Goal: Communication & Community: Answer question/provide support

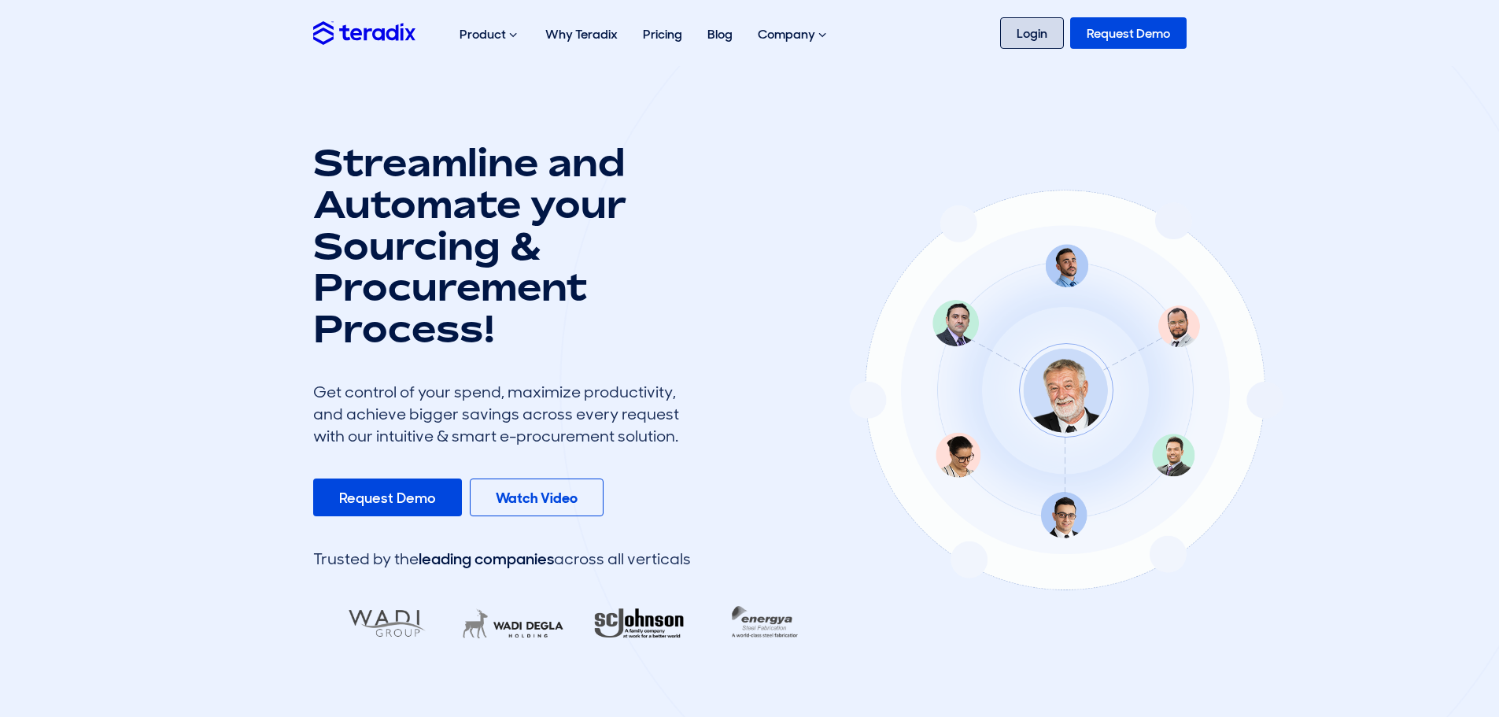
click at [1030, 38] on link "Login" at bounding box center [1032, 32] width 64 height 31
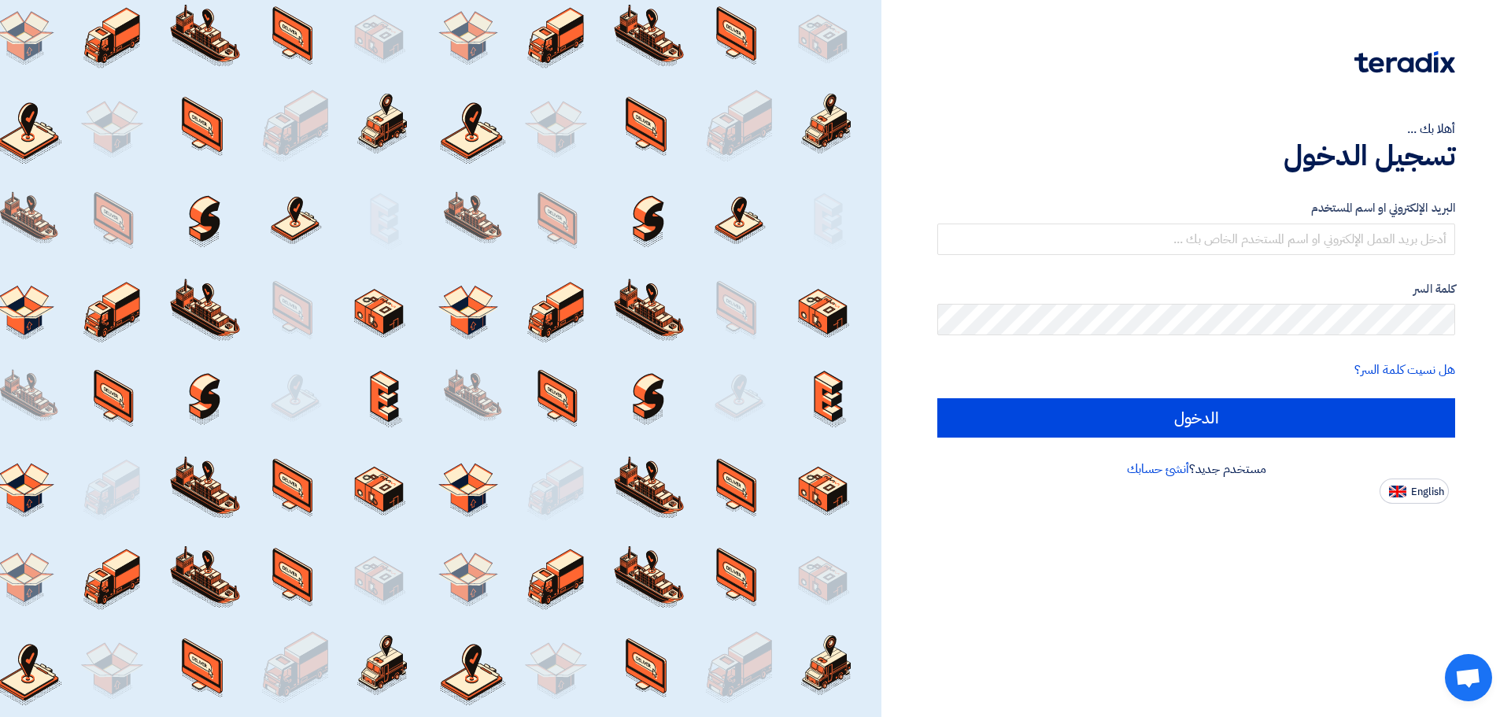
click at [1132, 99] on div "أهلا بك ... تسجيل الدخول البريد الإلكتروني او اسم المستخدم كلمة السر هل نسيت كل…" at bounding box center [1196, 252] width 606 height 504
click at [1417, 486] on span "English" at bounding box center [1427, 491] width 33 height 11
type input "Sign in"
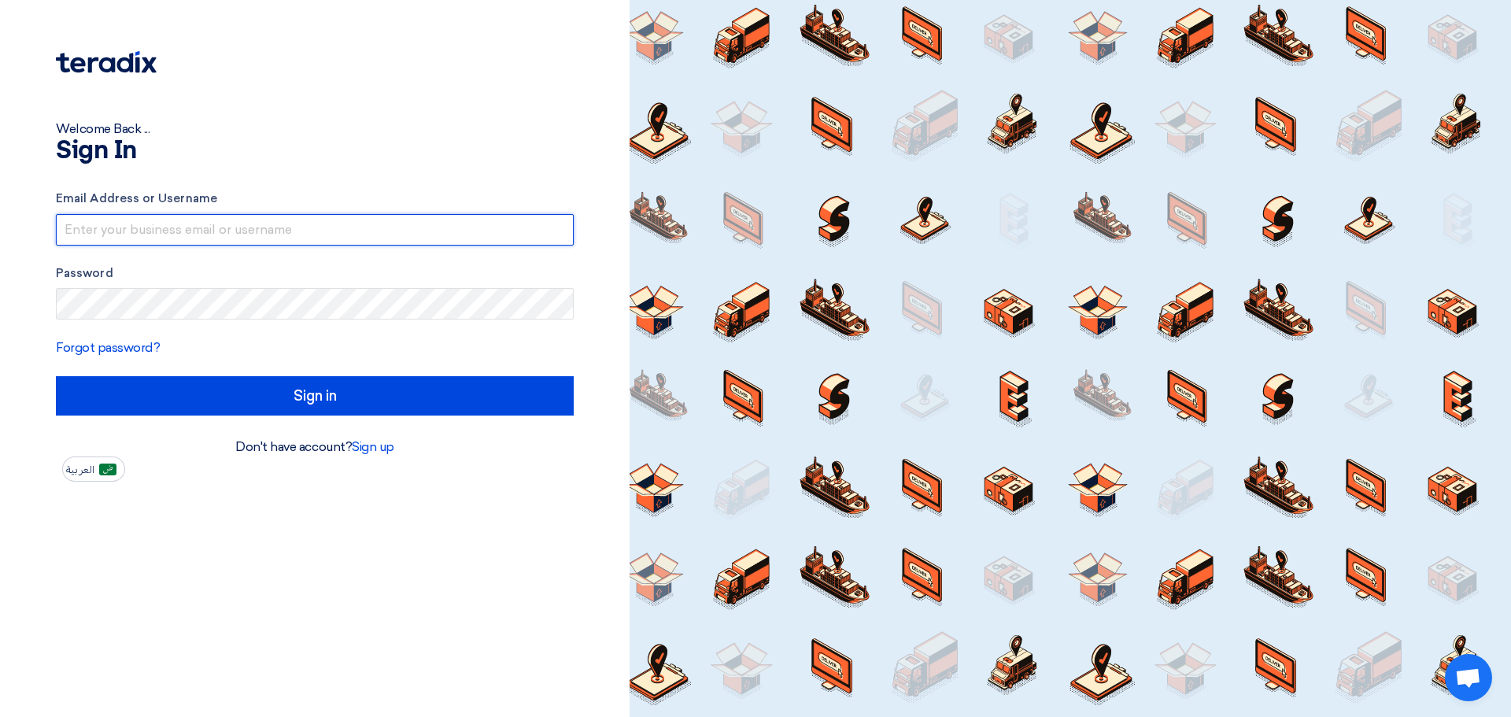
click at [312, 224] on input "text" at bounding box center [315, 229] width 518 height 31
type input "irsaalwatan.est@gmail.com"
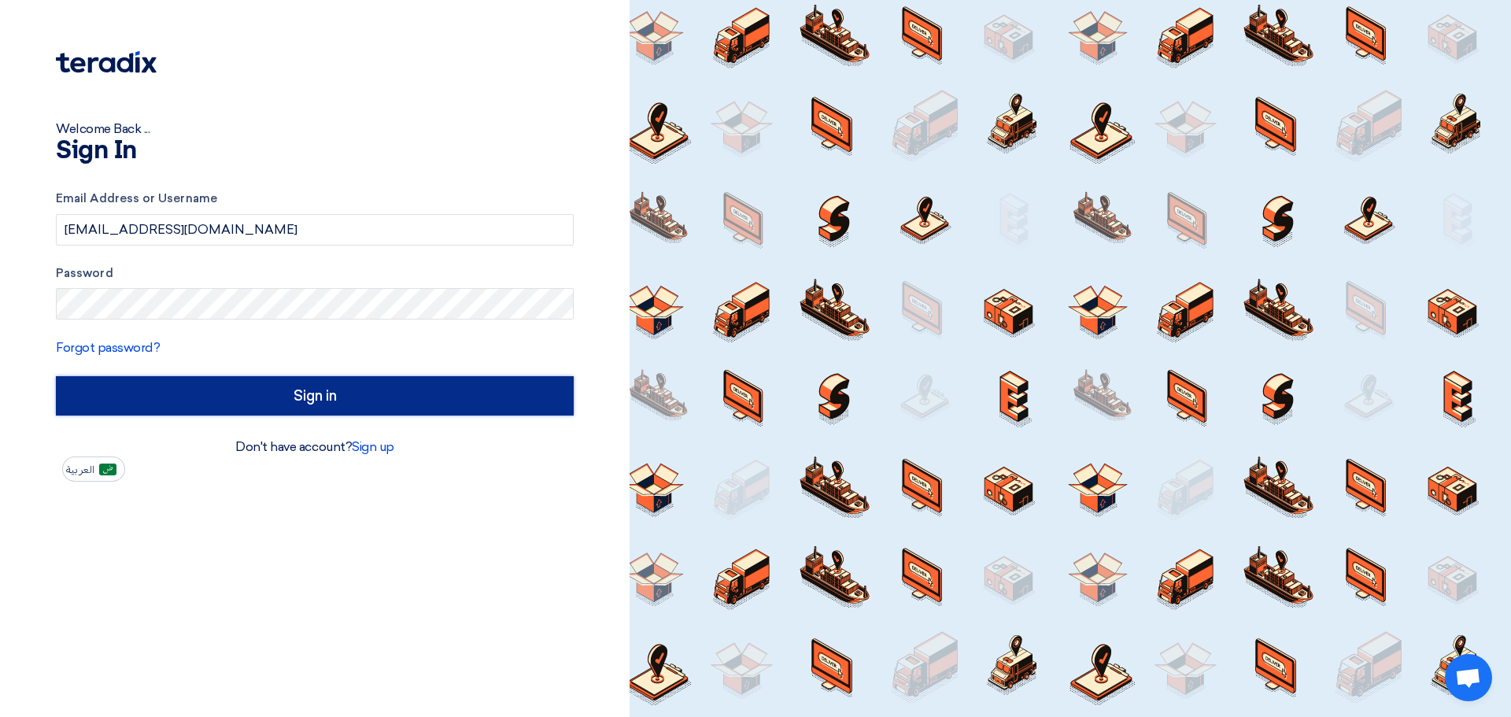
click at [243, 395] on input "Sign in" at bounding box center [315, 395] width 518 height 39
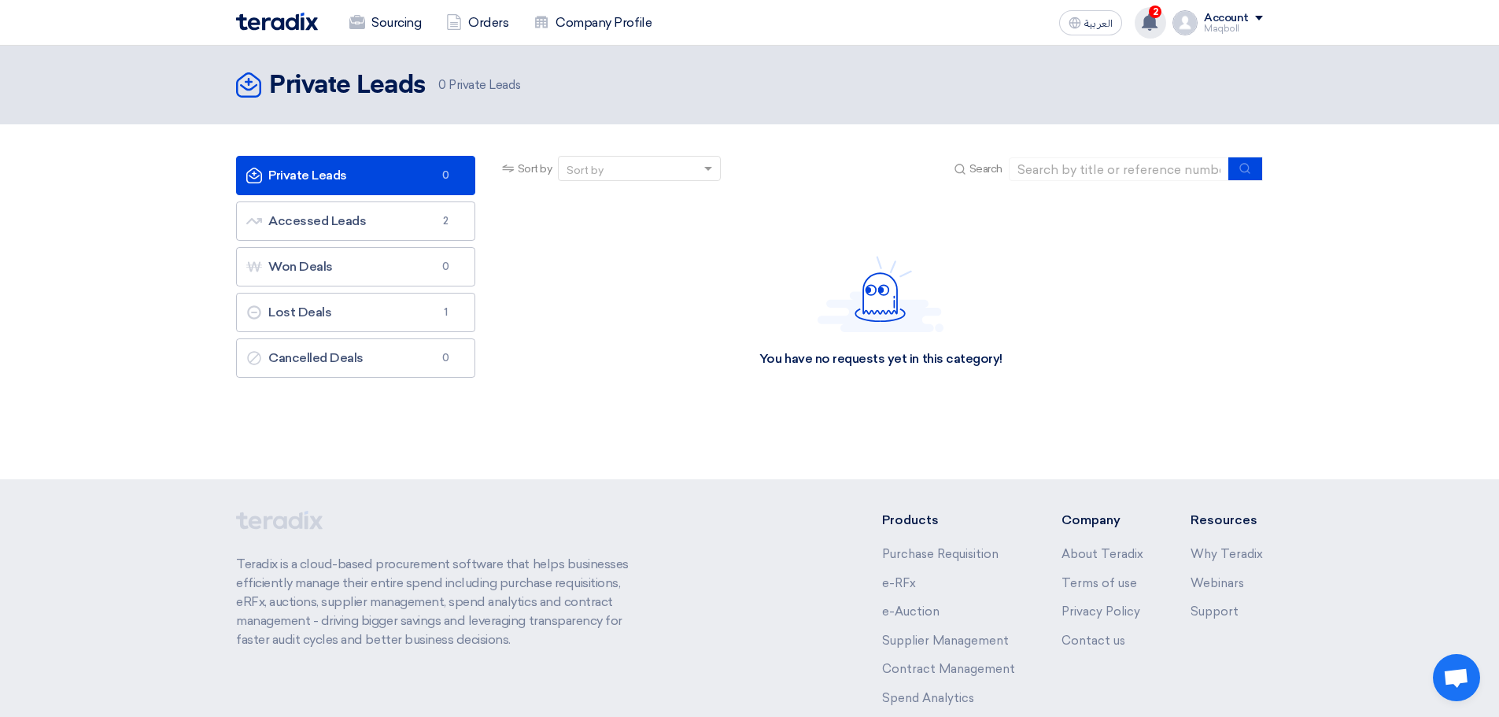
click at [1160, 17] on span "2" at bounding box center [1155, 12] width 13 height 13
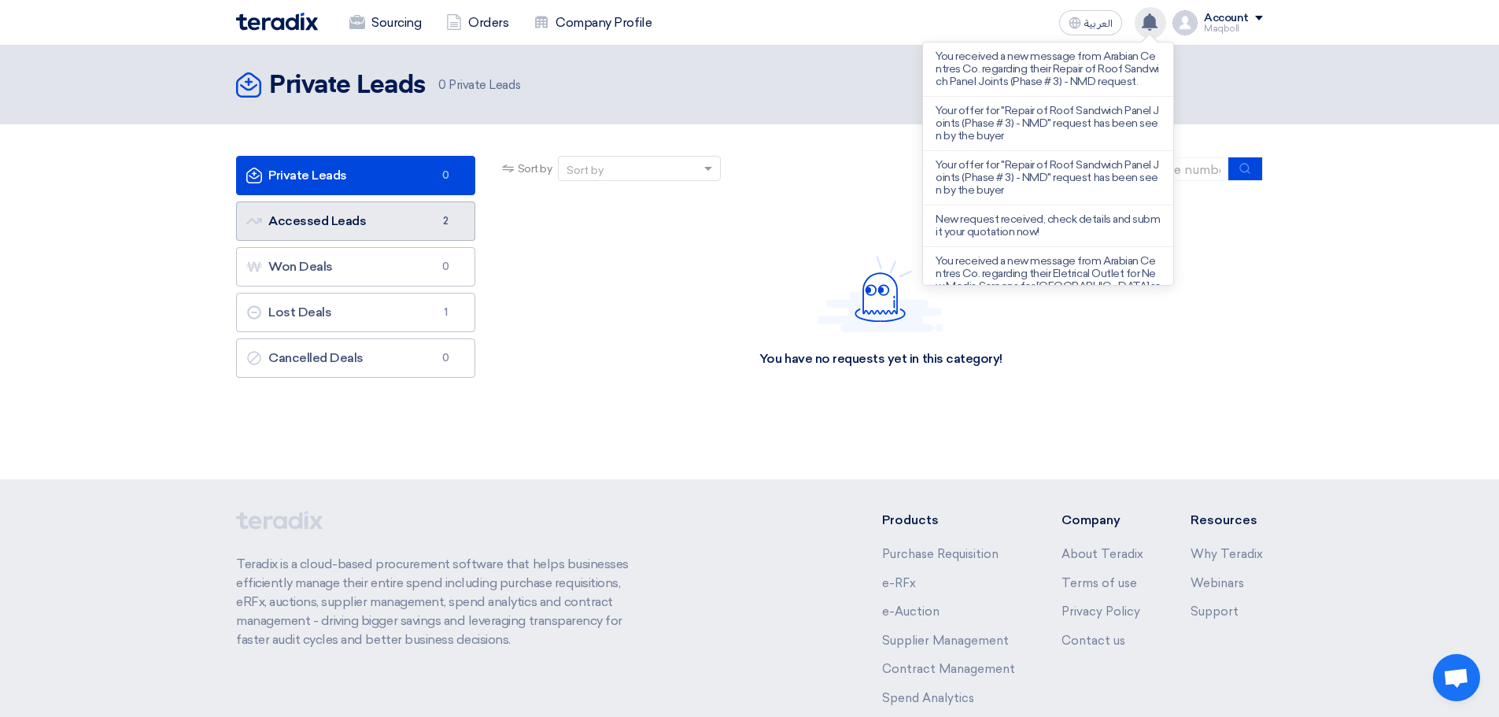
click at [310, 226] on link "Accessed Leads Accessed Leads 2" at bounding box center [355, 220] width 239 height 39
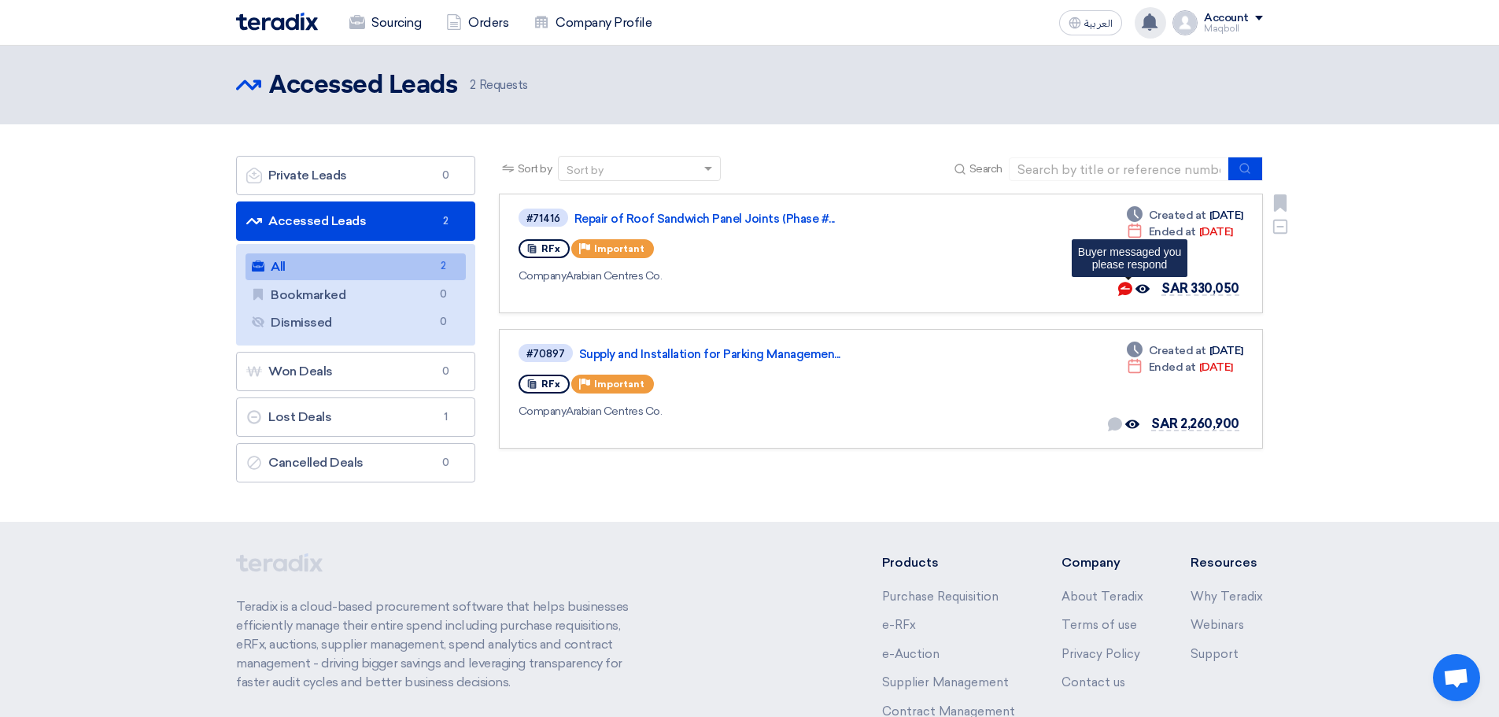
click at [1129, 289] on icon "Buyer messaged you <br> please respond" at bounding box center [1125, 289] width 14 height 14
click at [865, 258] on div "RFx Priority Important" at bounding box center [745, 248] width 453 height 25
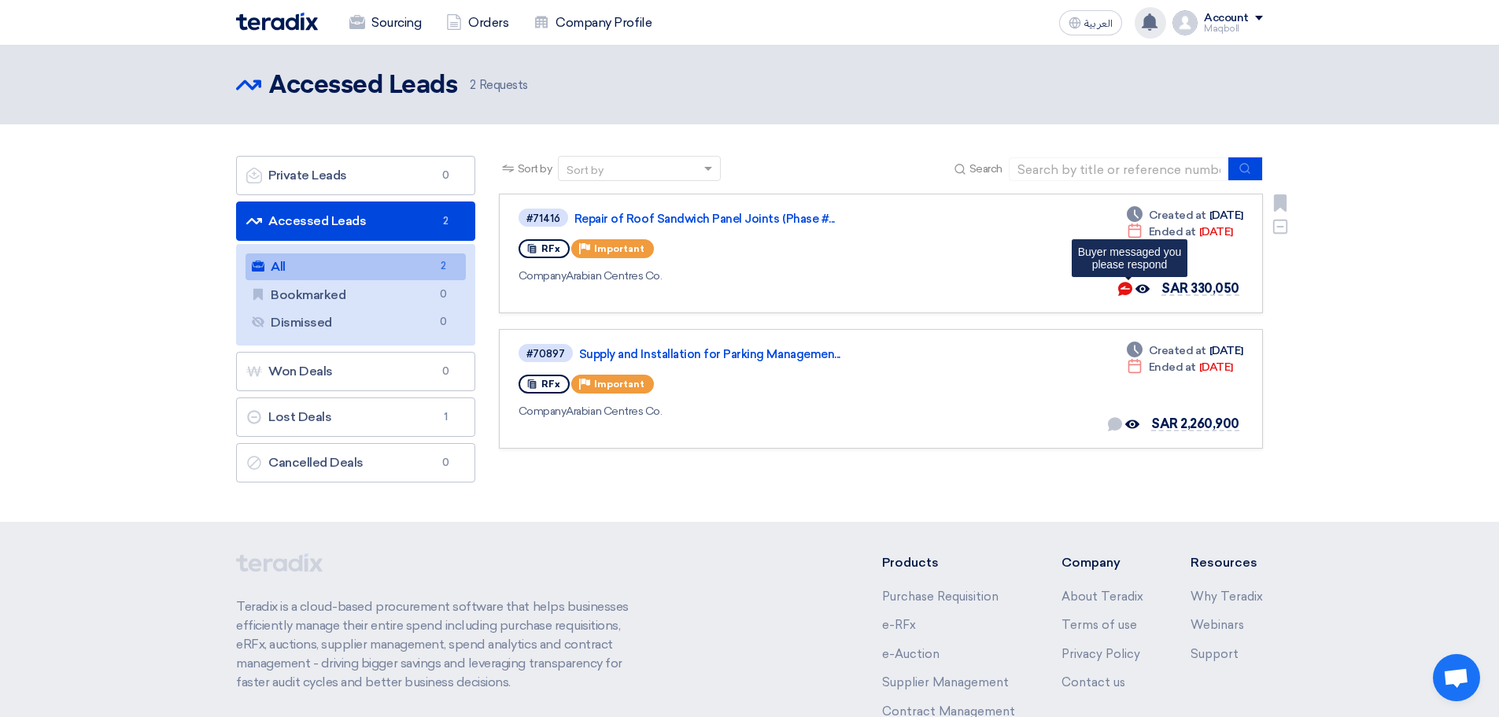
click at [1132, 290] on use at bounding box center [1125, 289] width 14 height 14
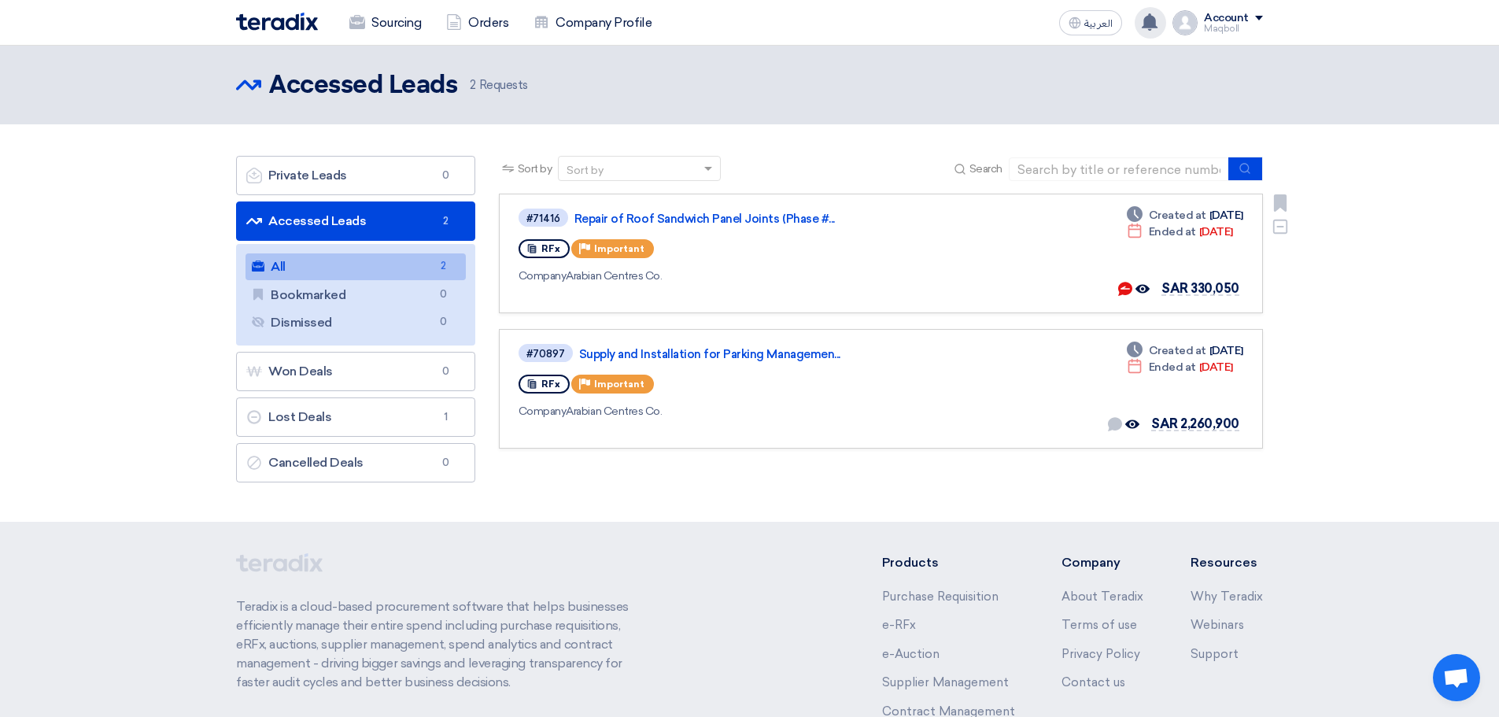
drag, startPoint x: 1132, startPoint y: 290, endPoint x: 1008, endPoint y: 275, distance: 124.4
click at [1008, 275] on div "#71416 Repair of Roof Sandwich Panel Joints (Phase #... RFx Priority Important …" at bounding box center [881, 253] width 725 height 93
click at [1023, 233] on div "#71416 Repair of Roof Sandwich Panel Joints (Phase #... RFx Priority Important …" at bounding box center [881, 253] width 725 height 93
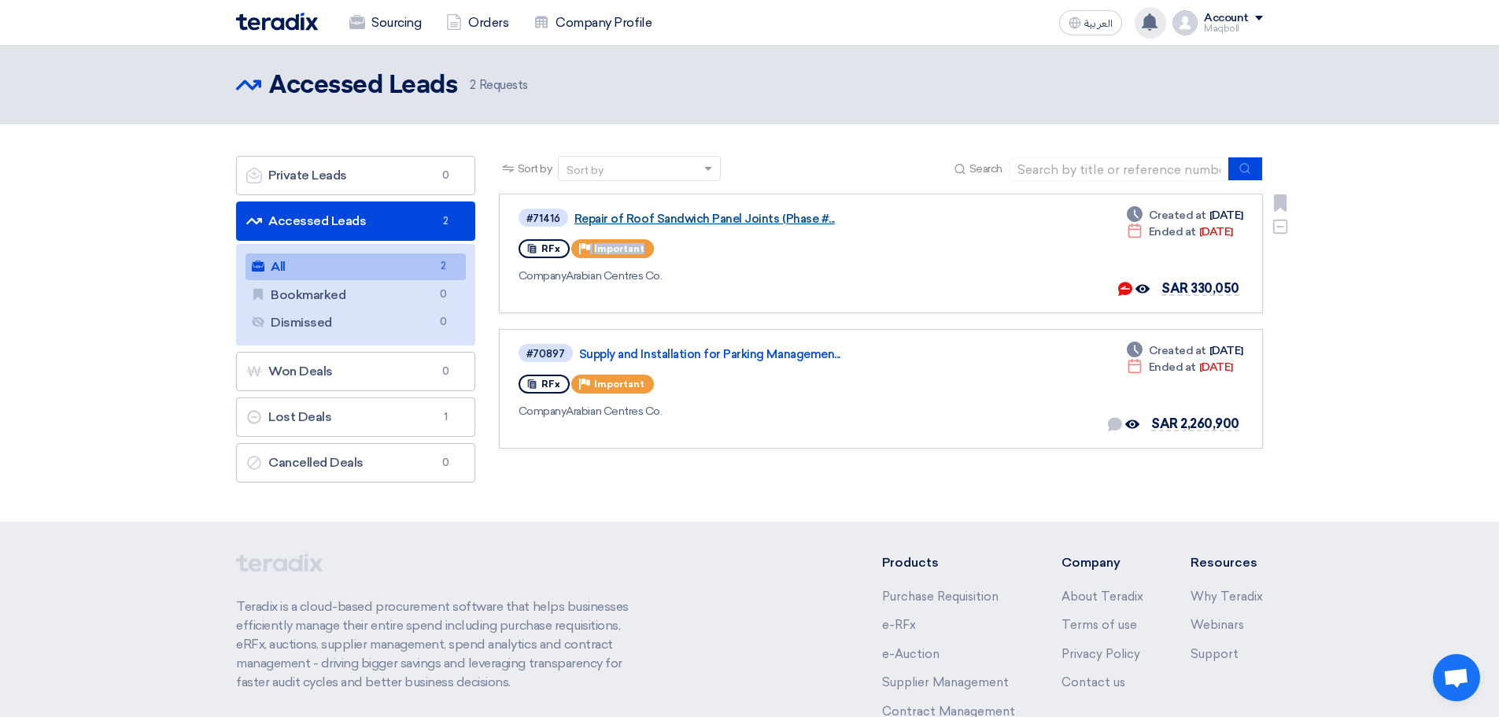
click at [619, 216] on link "Repair of Roof Sandwich Panel Joints (Phase #..." at bounding box center [772, 219] width 394 height 14
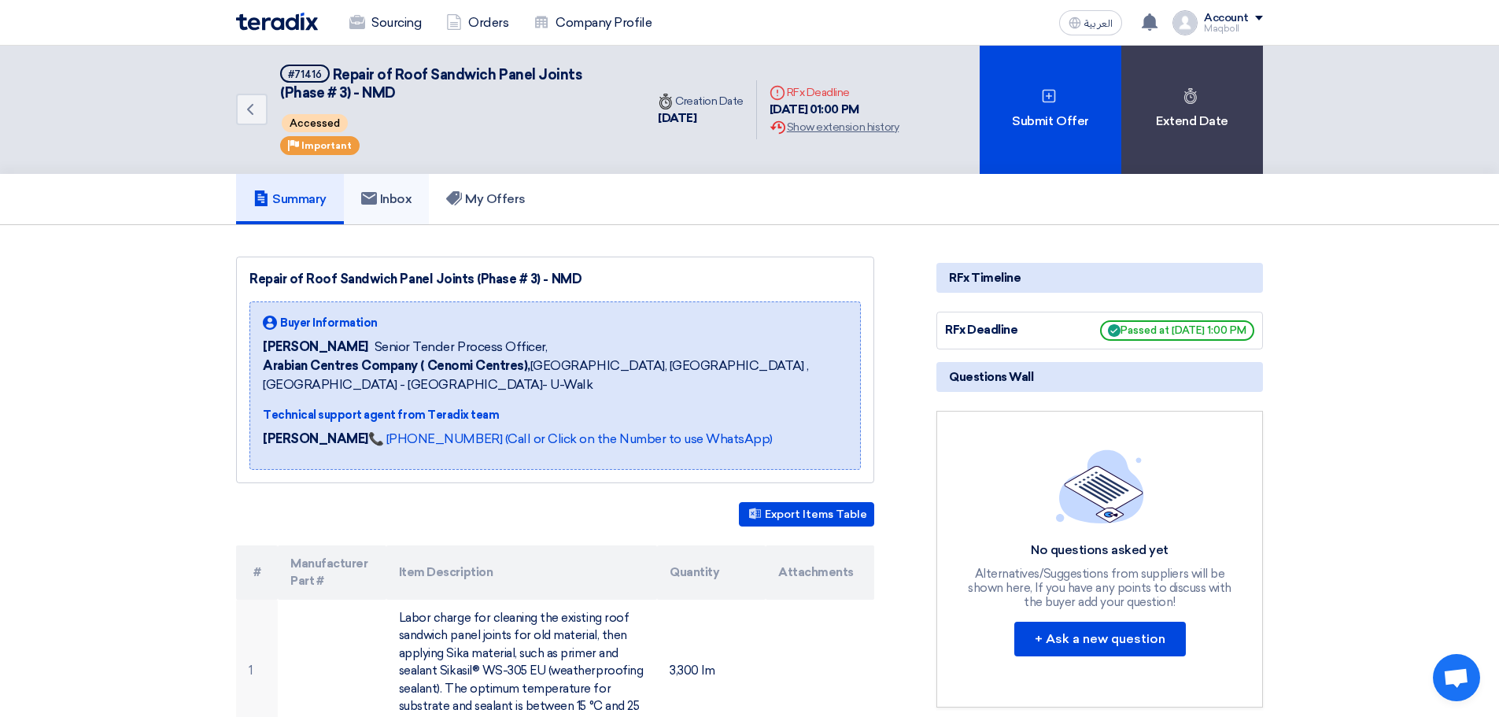
click at [382, 203] on h5 "Inbox" at bounding box center [386, 199] width 51 height 16
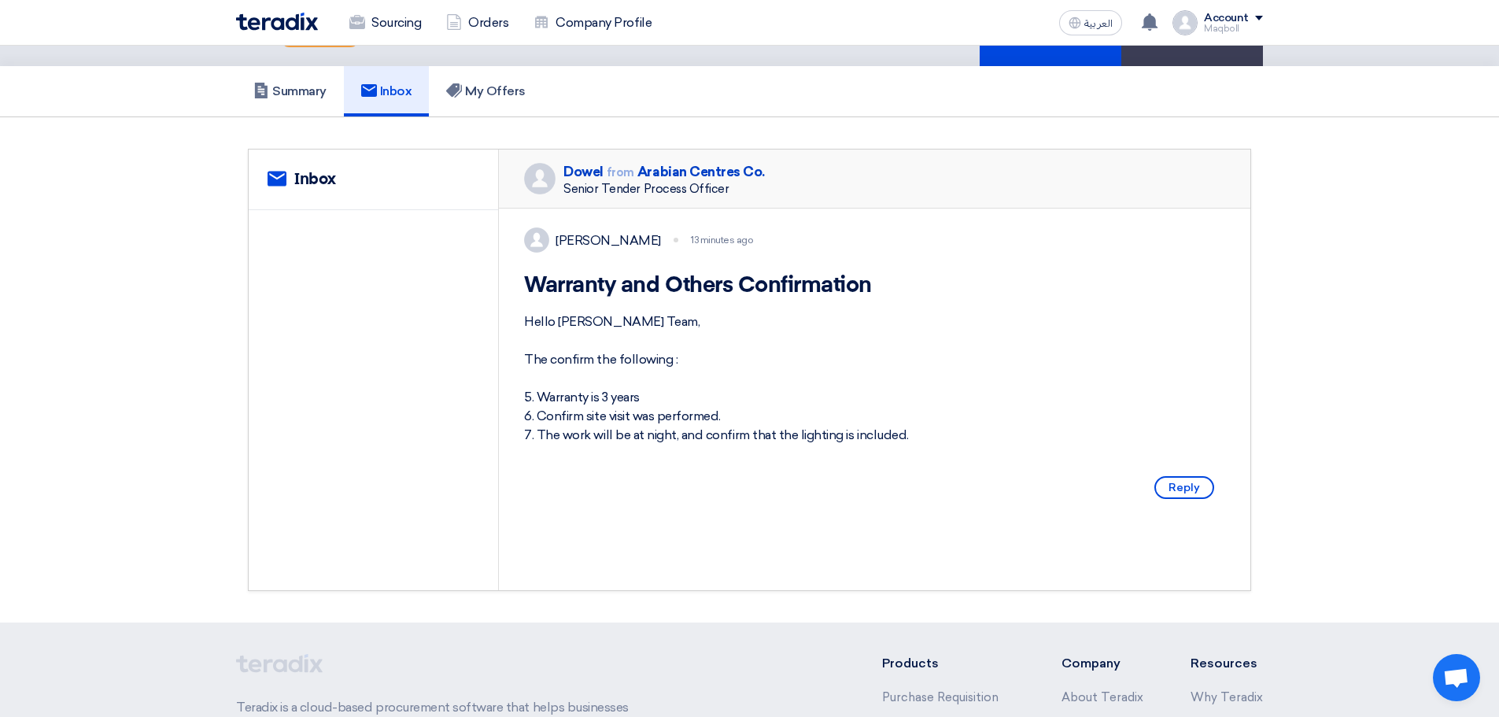
scroll to position [103, 0]
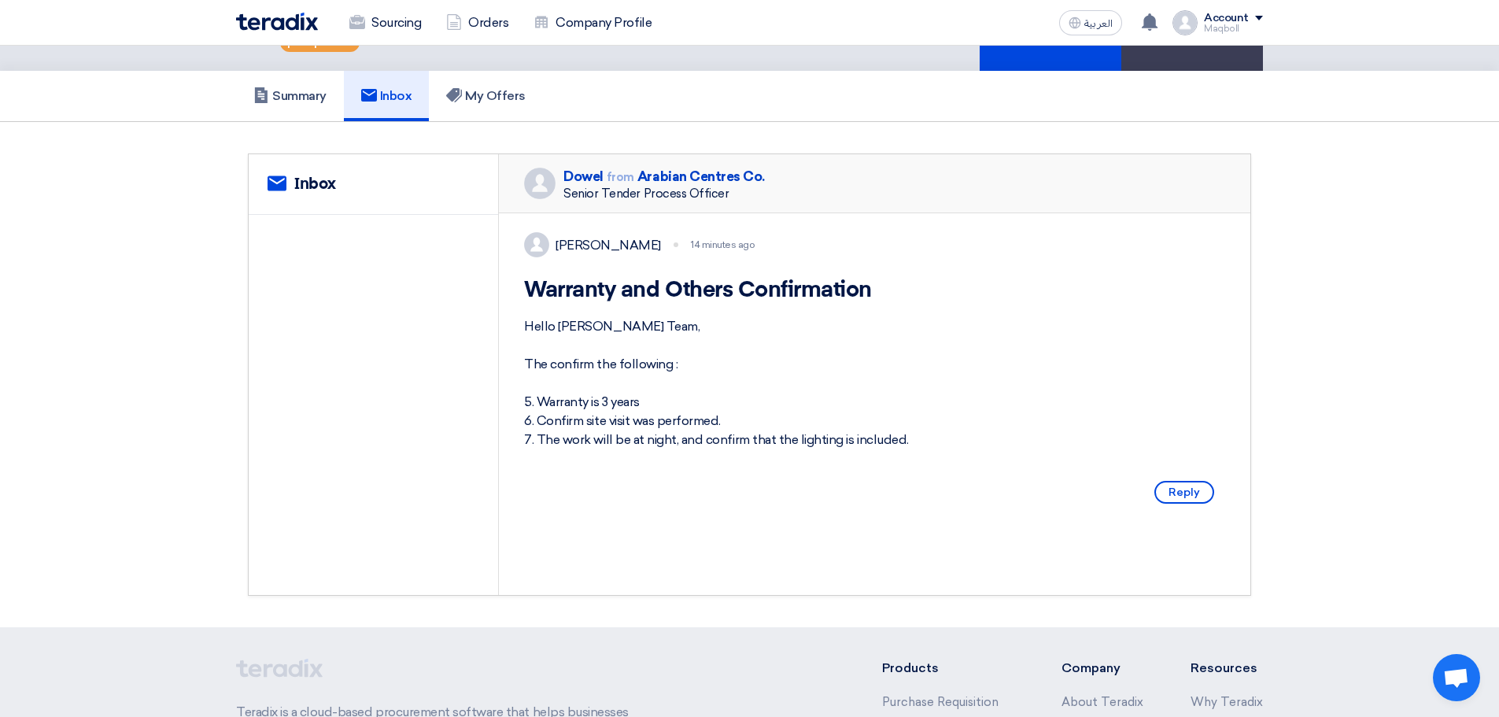
click at [1172, 504] on span "Reply" at bounding box center [1185, 492] width 60 height 23
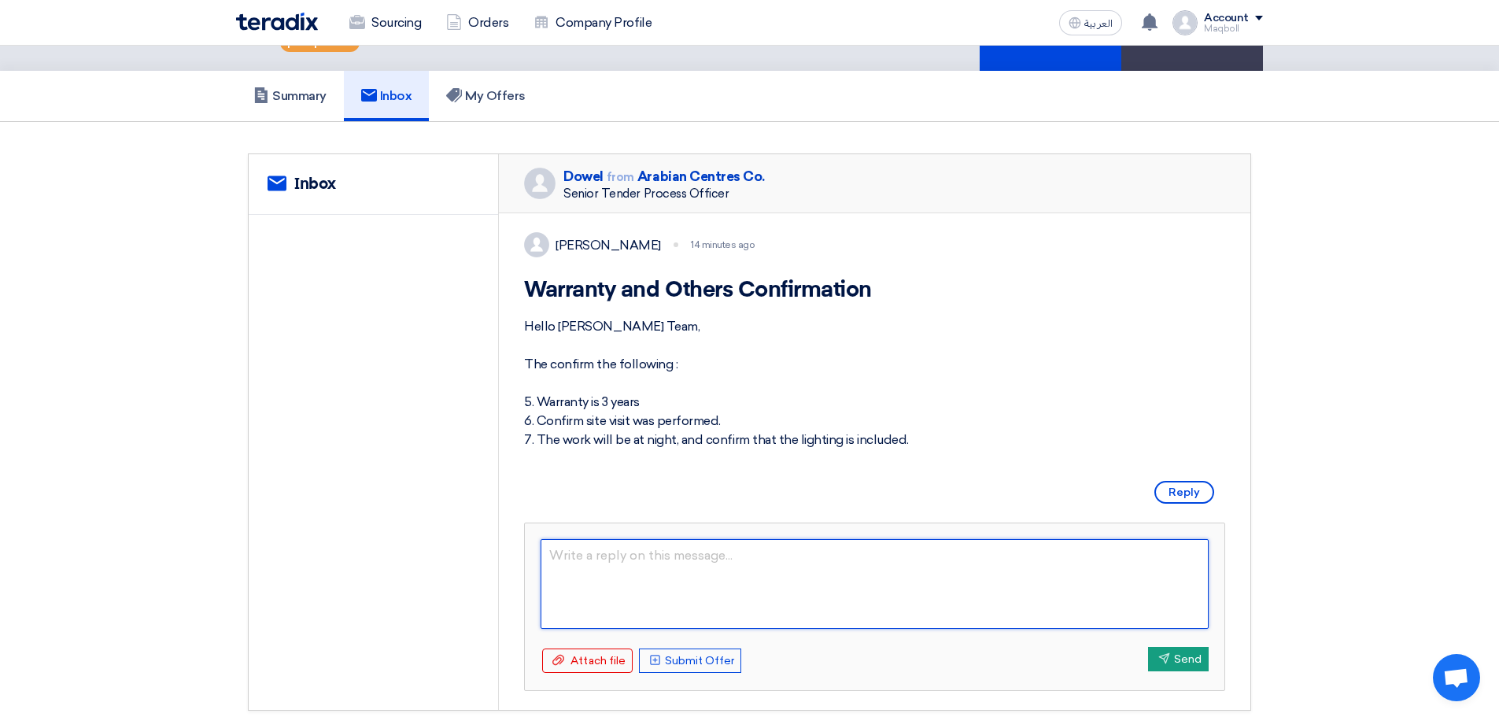
click at [604, 602] on textarea at bounding box center [875, 584] width 668 height 90
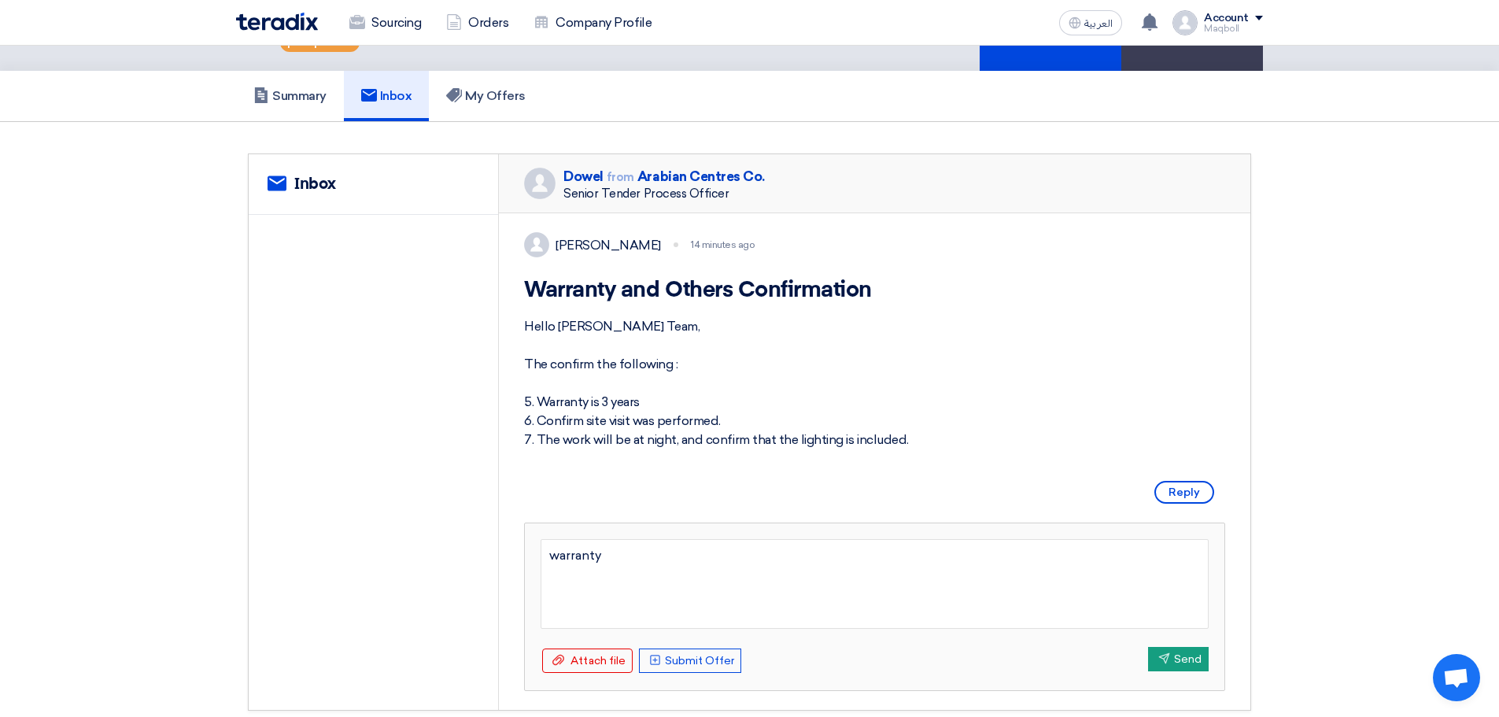
type textarea "warranty"
type textarea "w"
type textarea "o"
click at [1186, 671] on button "Send Send" at bounding box center [1178, 659] width 61 height 24
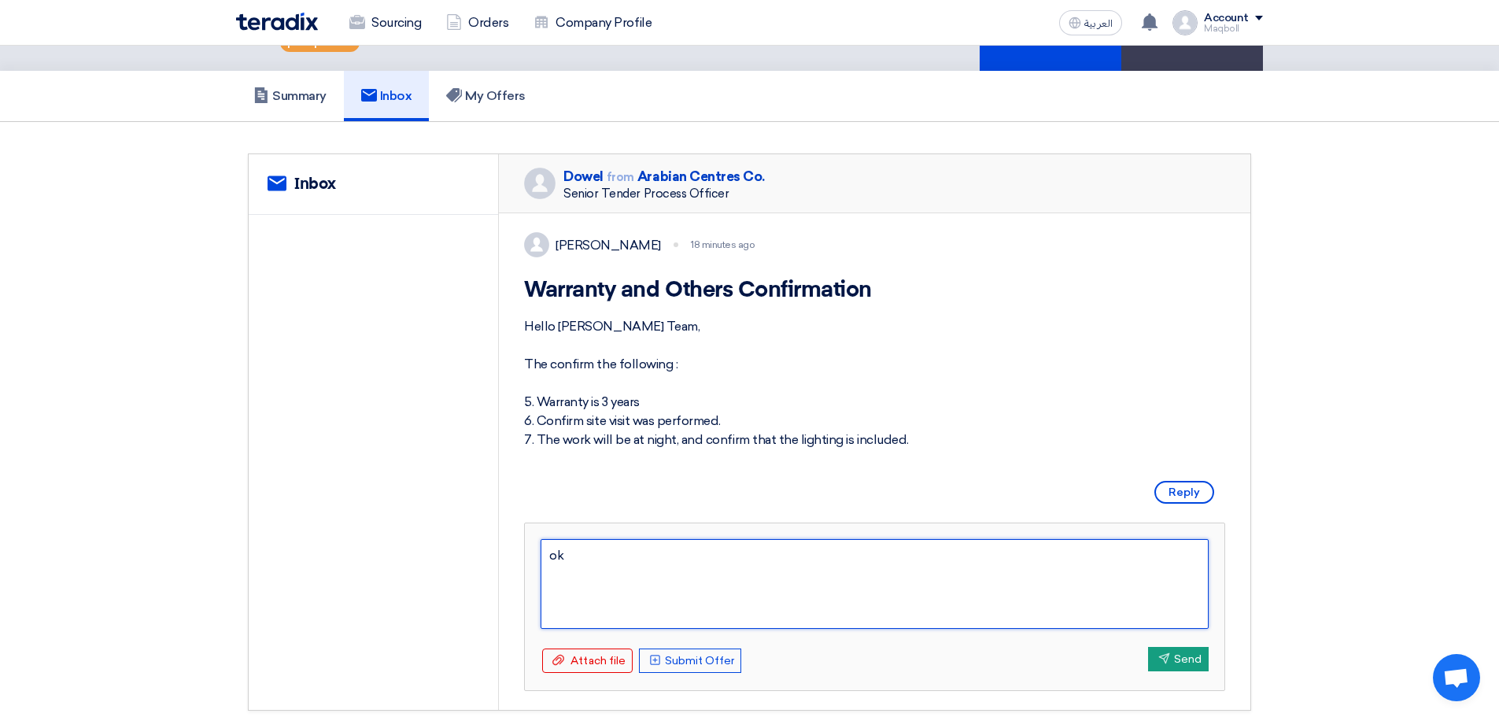
click at [655, 586] on textarea "ok" at bounding box center [875, 584] width 668 height 90
type textarea "o"
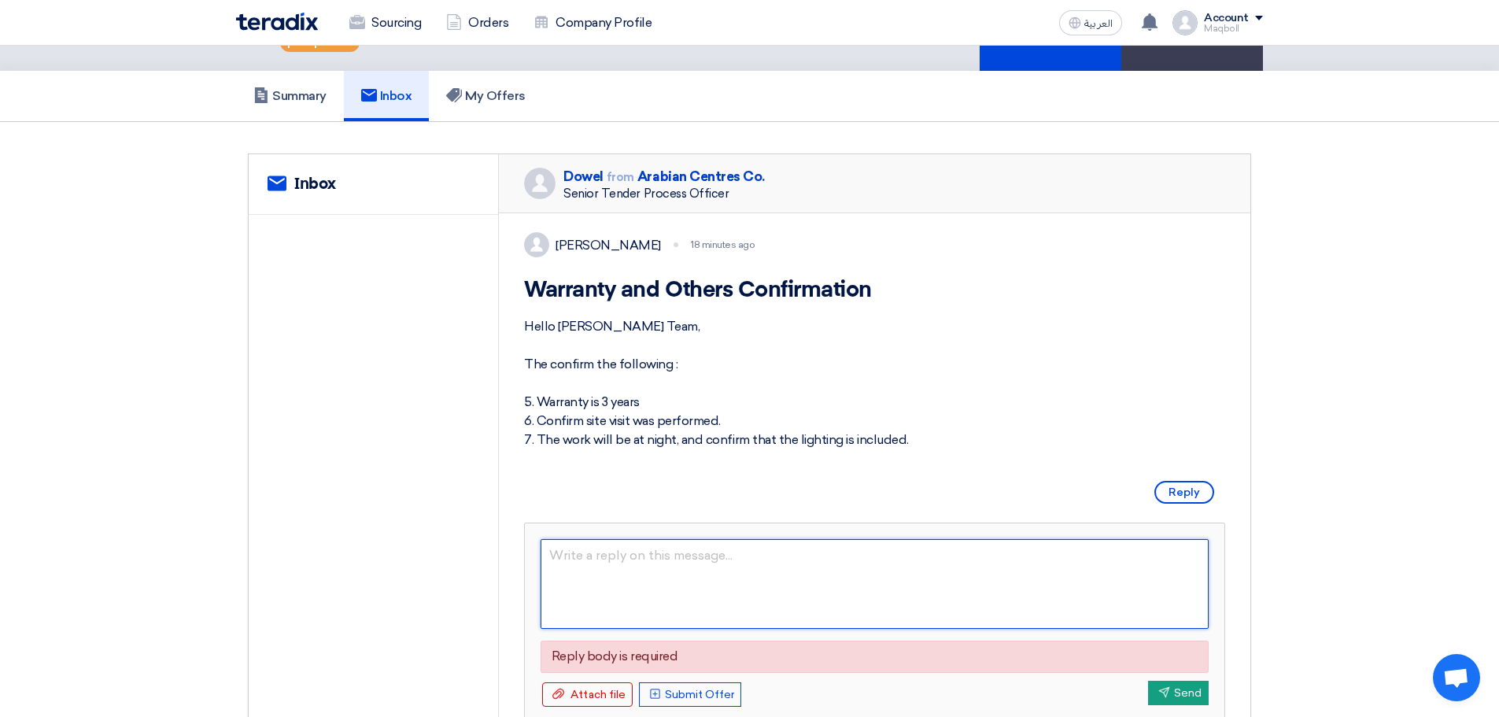
type textarea "a"
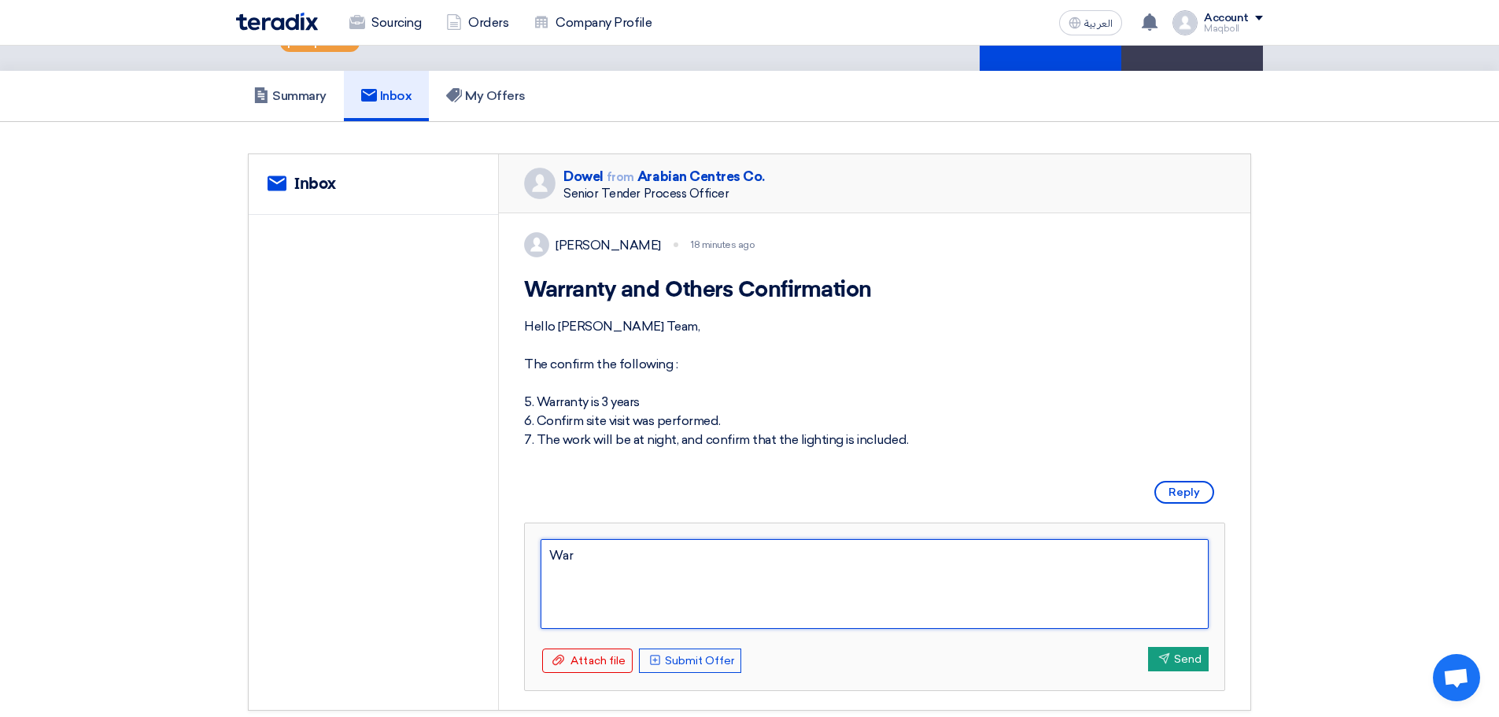
type textarea "Warr"
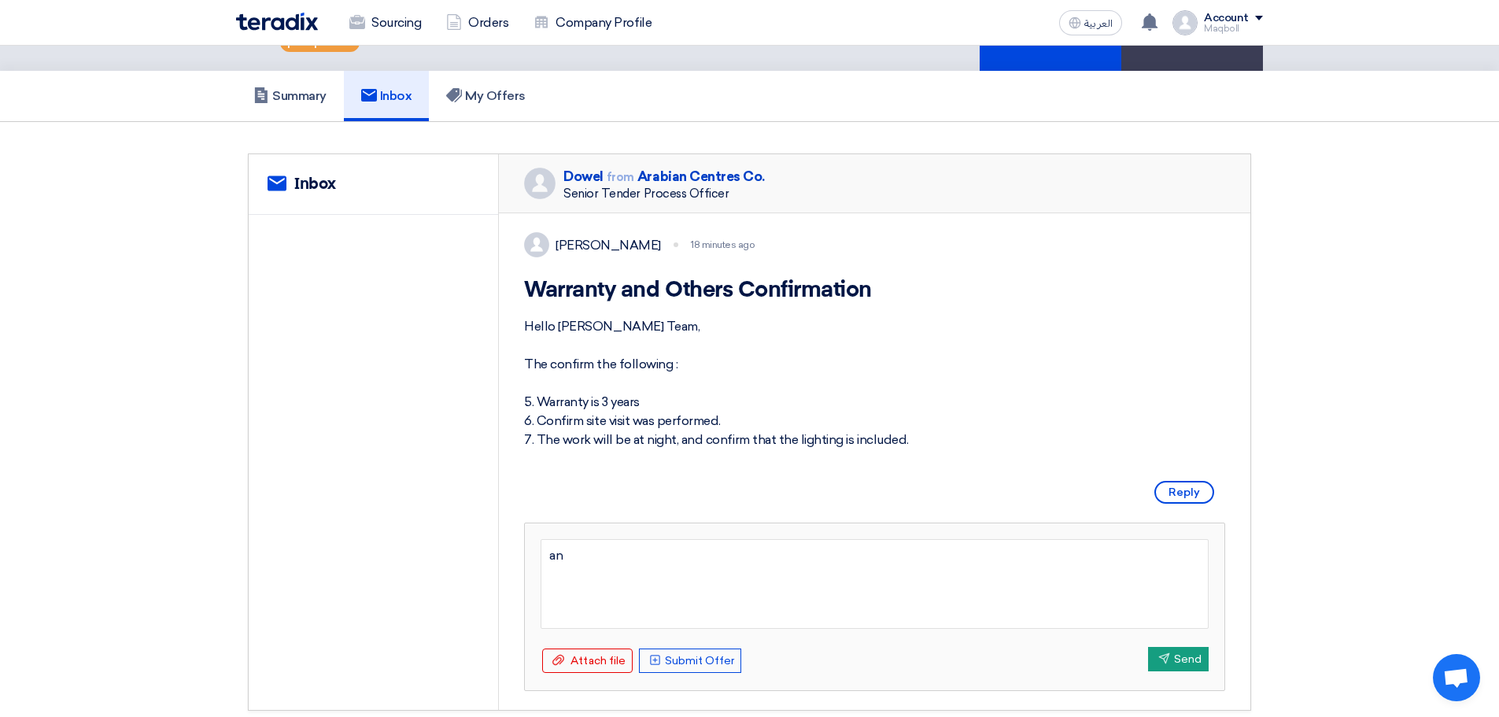
type textarea "a"
type textarea "Warranty"
type textarea "Warranty is 3 years"
type textarea "Warranty is 3 years side visit"
type textarea "Warranty is 3 years before start waork"
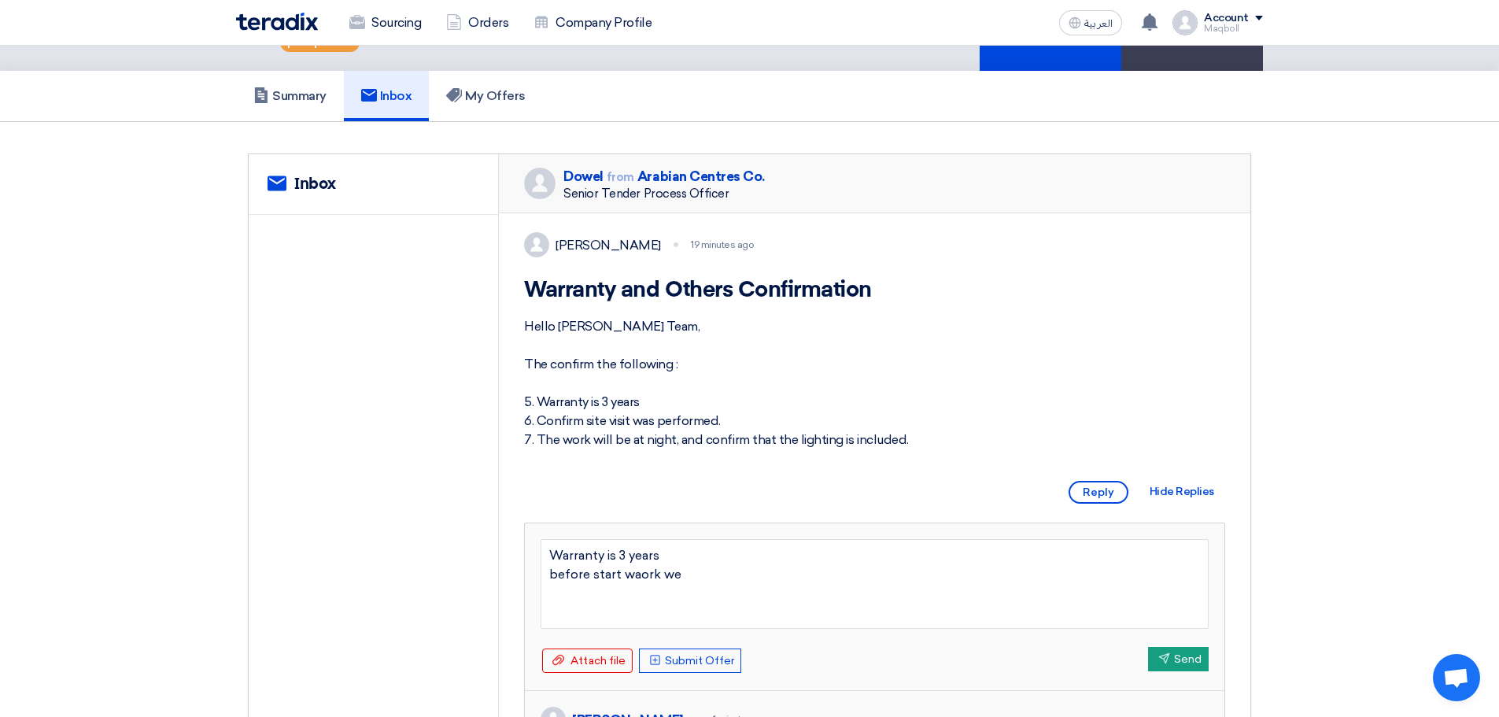
type textarea "Warranty is 3 years before start waork we w"
click at [636, 593] on textarea "Warranty is 3 years before start waork we will visit side" at bounding box center [875, 584] width 668 height 90
type textarea "Warranty is 3 years before start work we will visit side"
click at [723, 591] on textarea "Warranty is 3 years before start work we will visit side" at bounding box center [875, 584] width 668 height 90
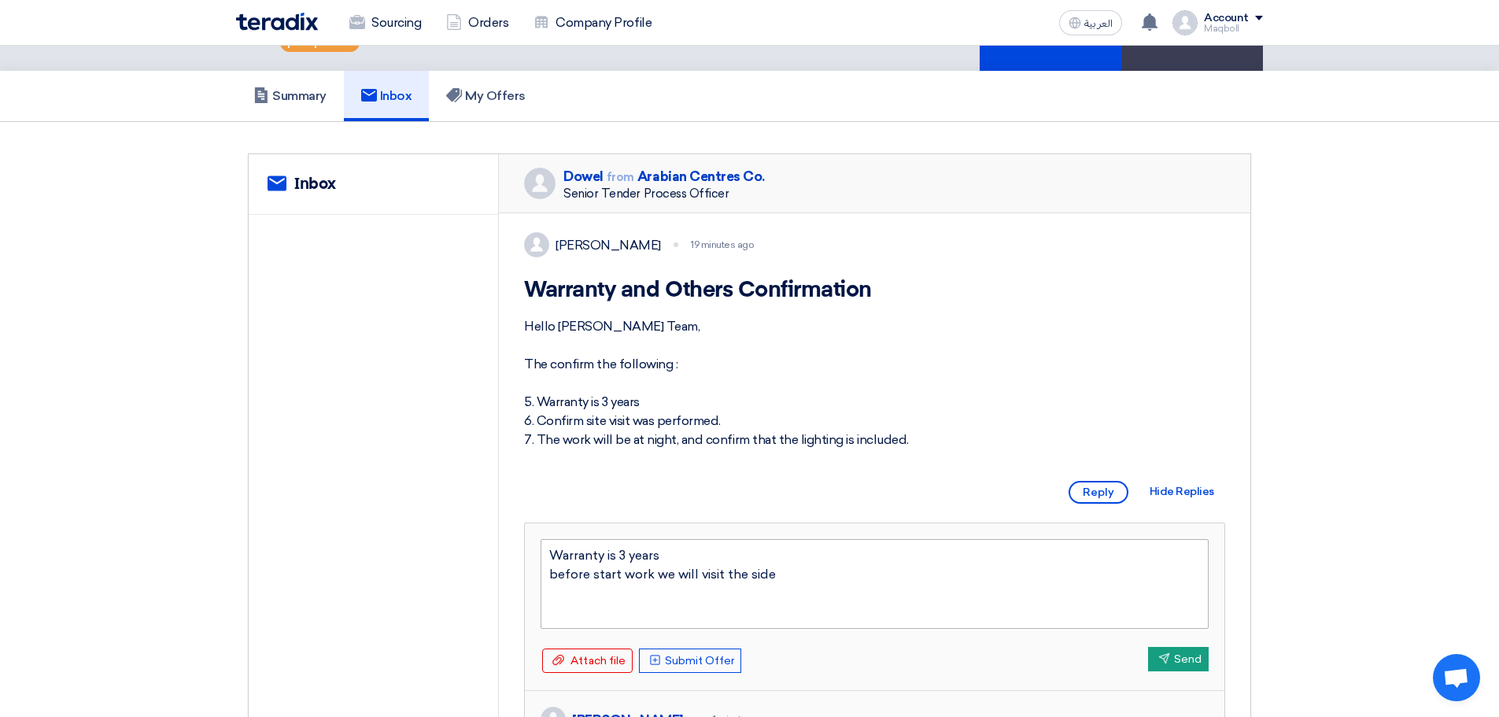
click at [797, 610] on textarea "Warranty is 3 years before start work we will visit the side" at bounding box center [875, 584] width 668 height 90
type textarea "Warranty is 3 years before start work we will visit the side"
click at [608, 615] on textarea "Warranty is 3 years before start work we will visit the side work is in night" at bounding box center [875, 584] width 668 height 90
click at [666, 612] on textarea "Warranty is 3 years before start work we will visit the side work is at night" at bounding box center [875, 584] width 668 height 90
type textarea "Warranty is 3 years before start work we will visit the side work is at night a…"
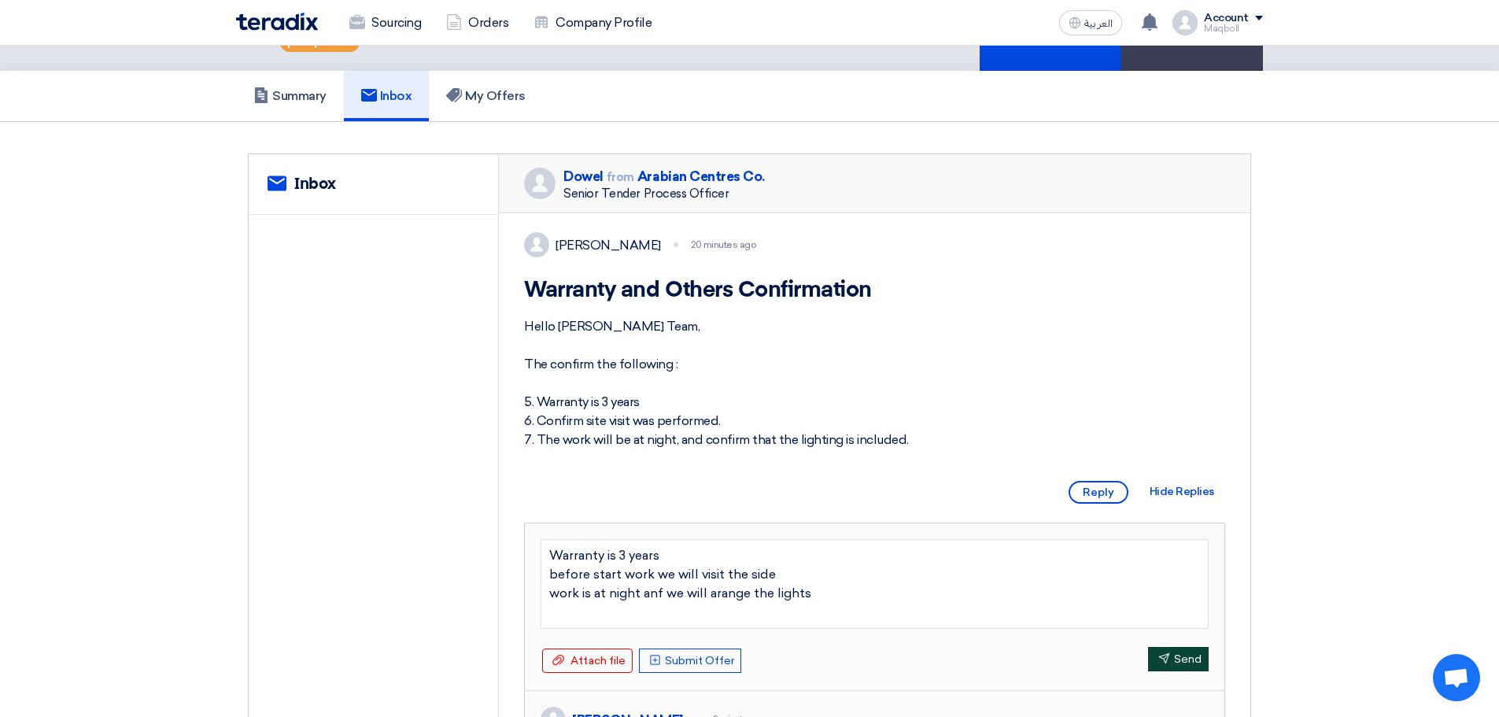
type textarea "Warranty is 3 years before start work we will visit the side work is at night a…"
click at [1163, 664] on icon "Send" at bounding box center [1165, 659] width 12 height 12
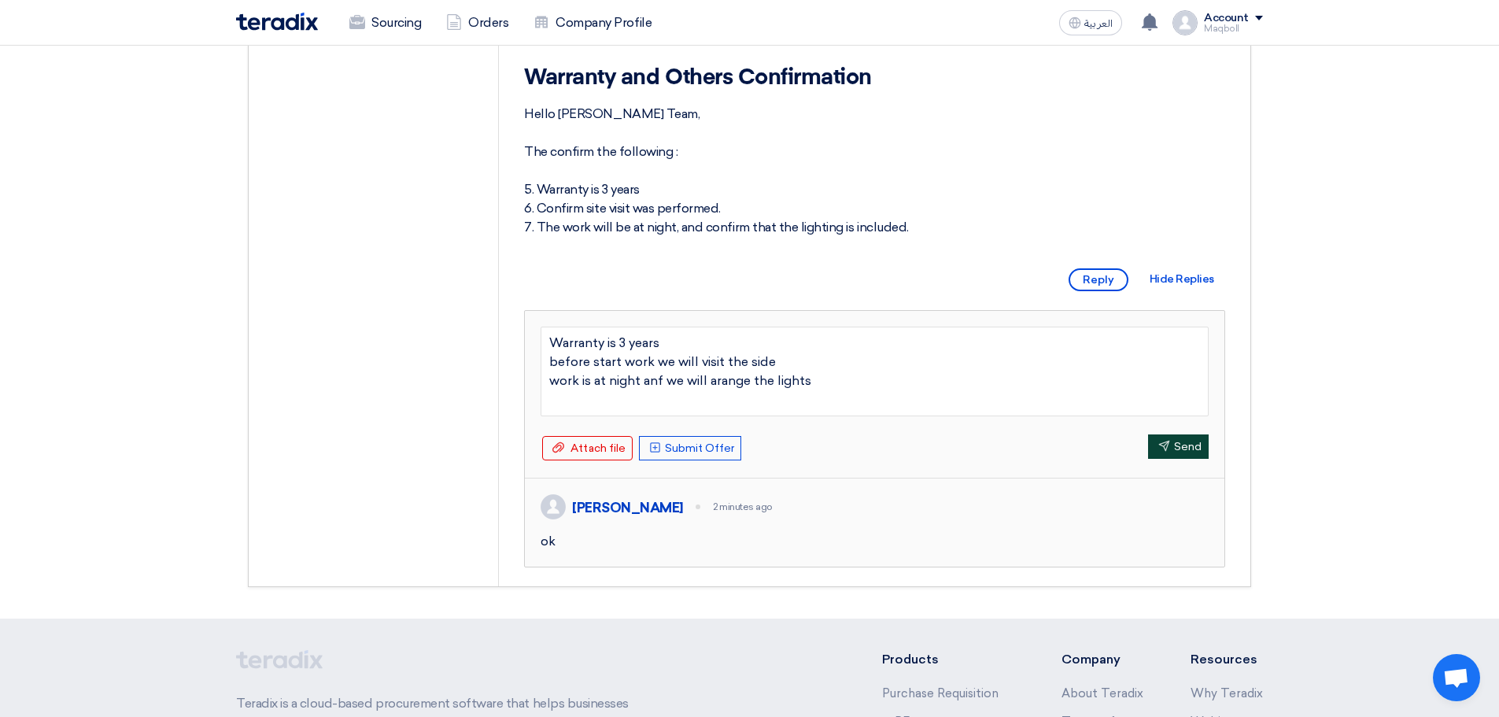
scroll to position [327, 0]
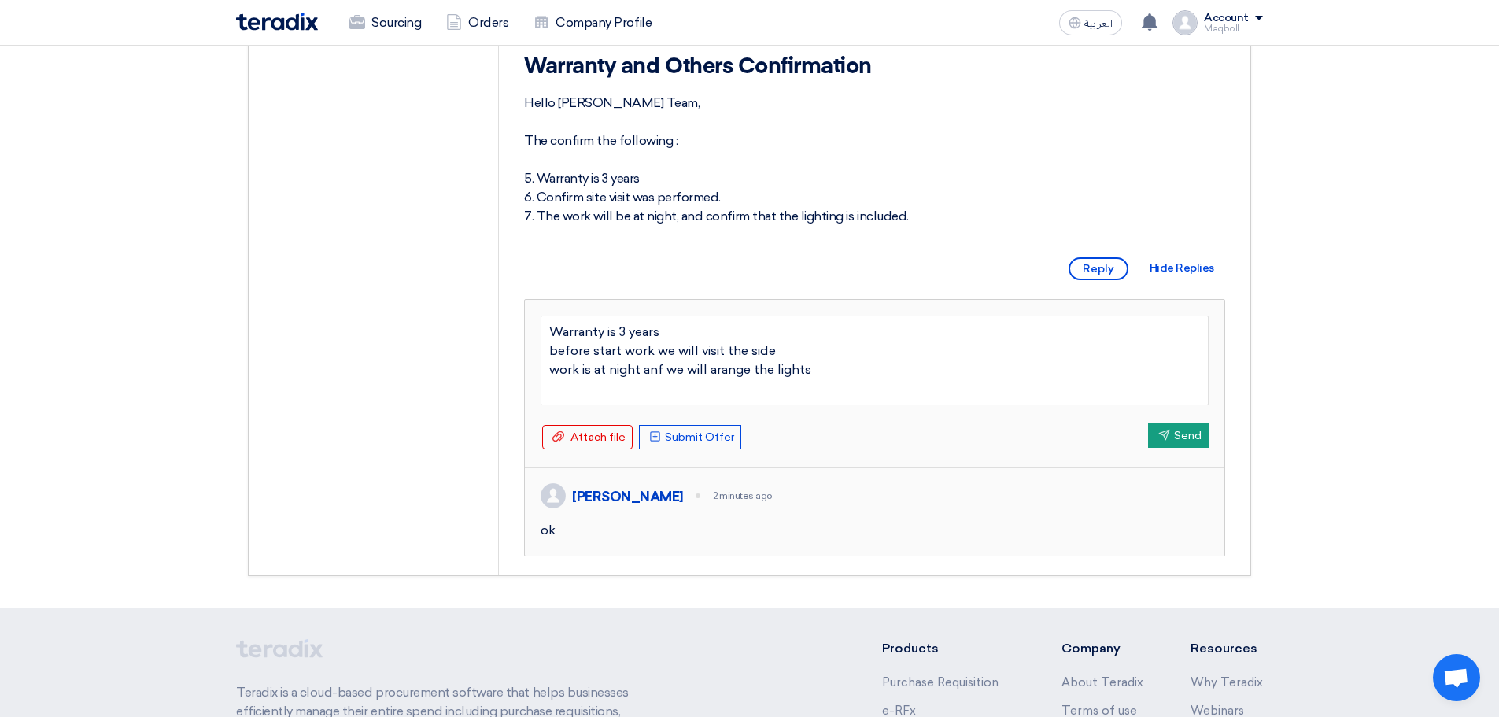
click at [1314, 548] on section "service Inbox Dowel from Arabian Centres Co. Senior Tender Process Officer Abde…" at bounding box center [749, 252] width 1499 height 709
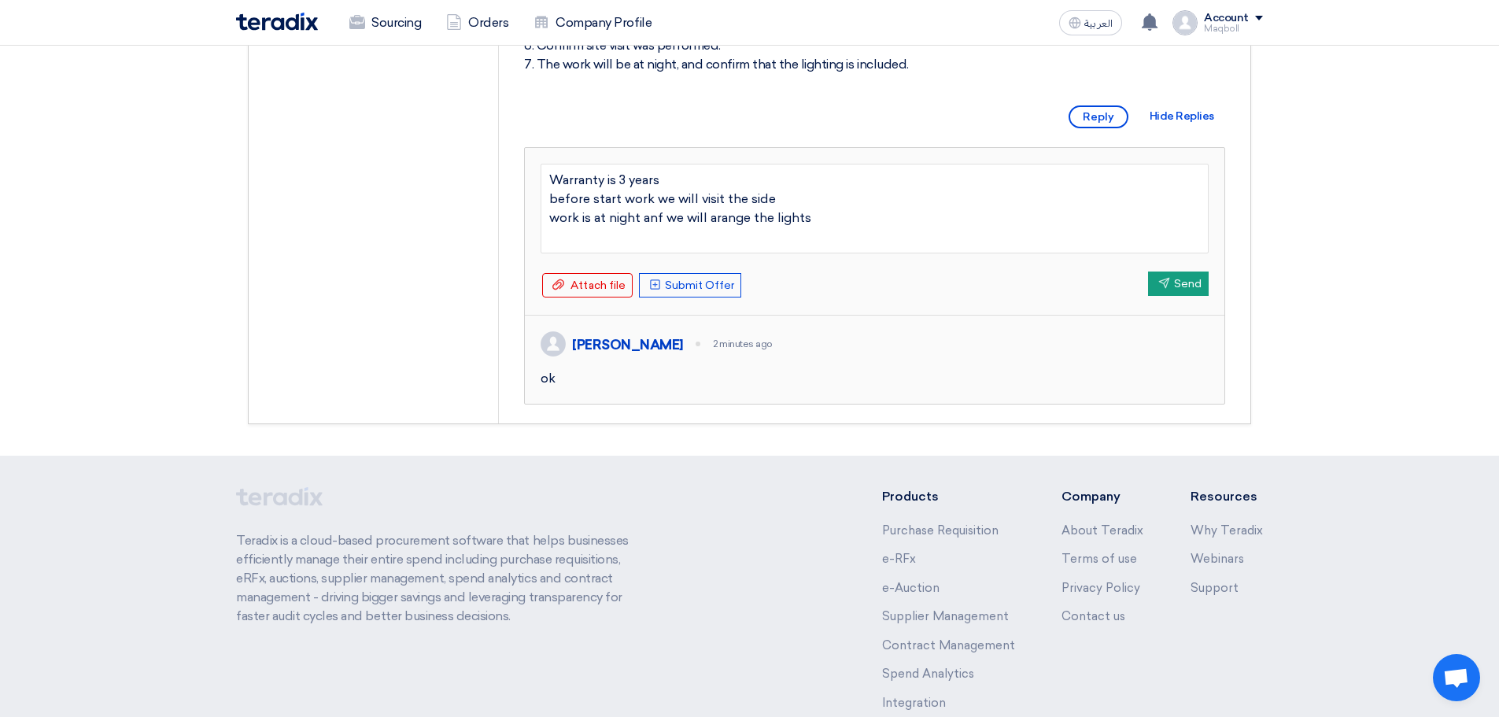
scroll to position [495, 0]
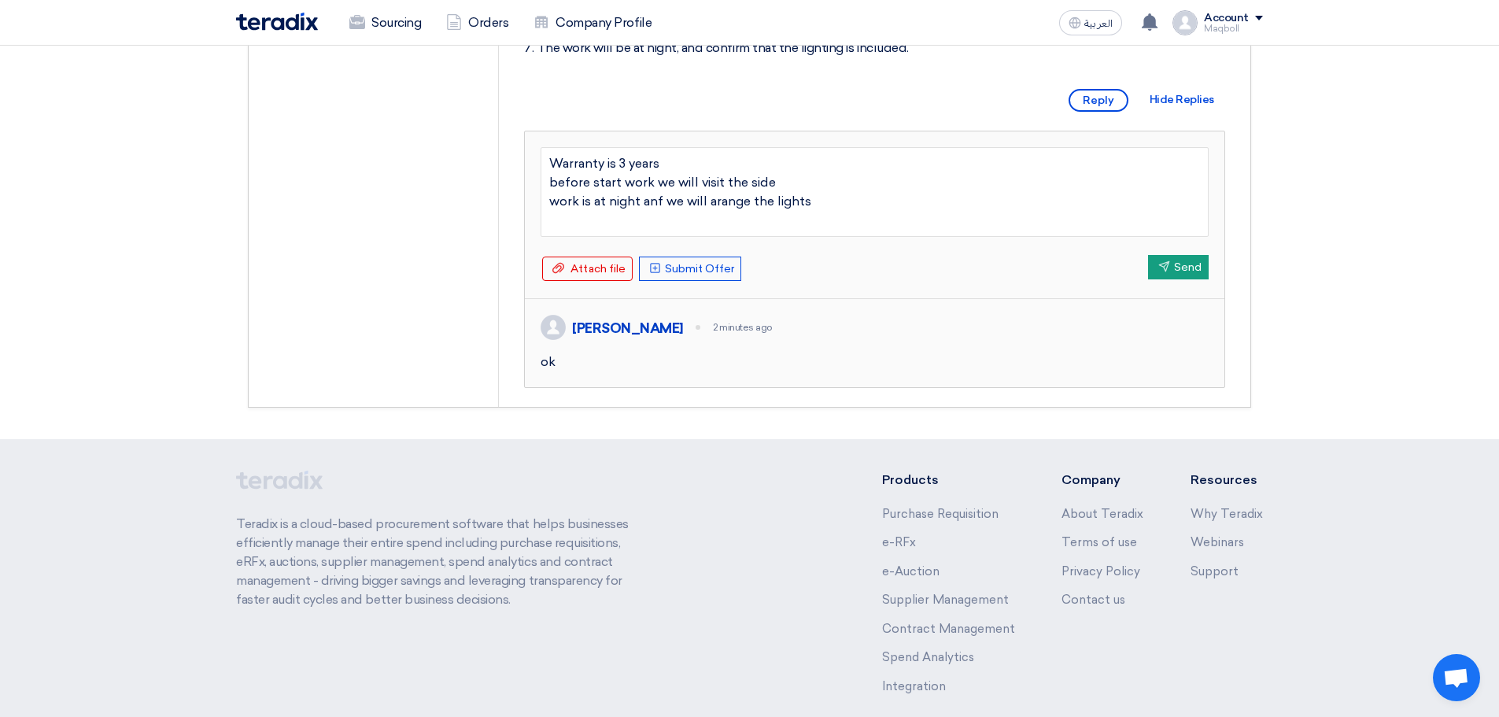
click at [919, 372] on div "ok" at bounding box center [875, 362] width 668 height 19
click at [1175, 279] on button "Send Send" at bounding box center [1178, 267] width 61 height 24
click at [1315, 262] on section "service Inbox Dowel from Arabian Centres Co. Senior Tender Process Officer Abde…" at bounding box center [749, 84] width 1499 height 709
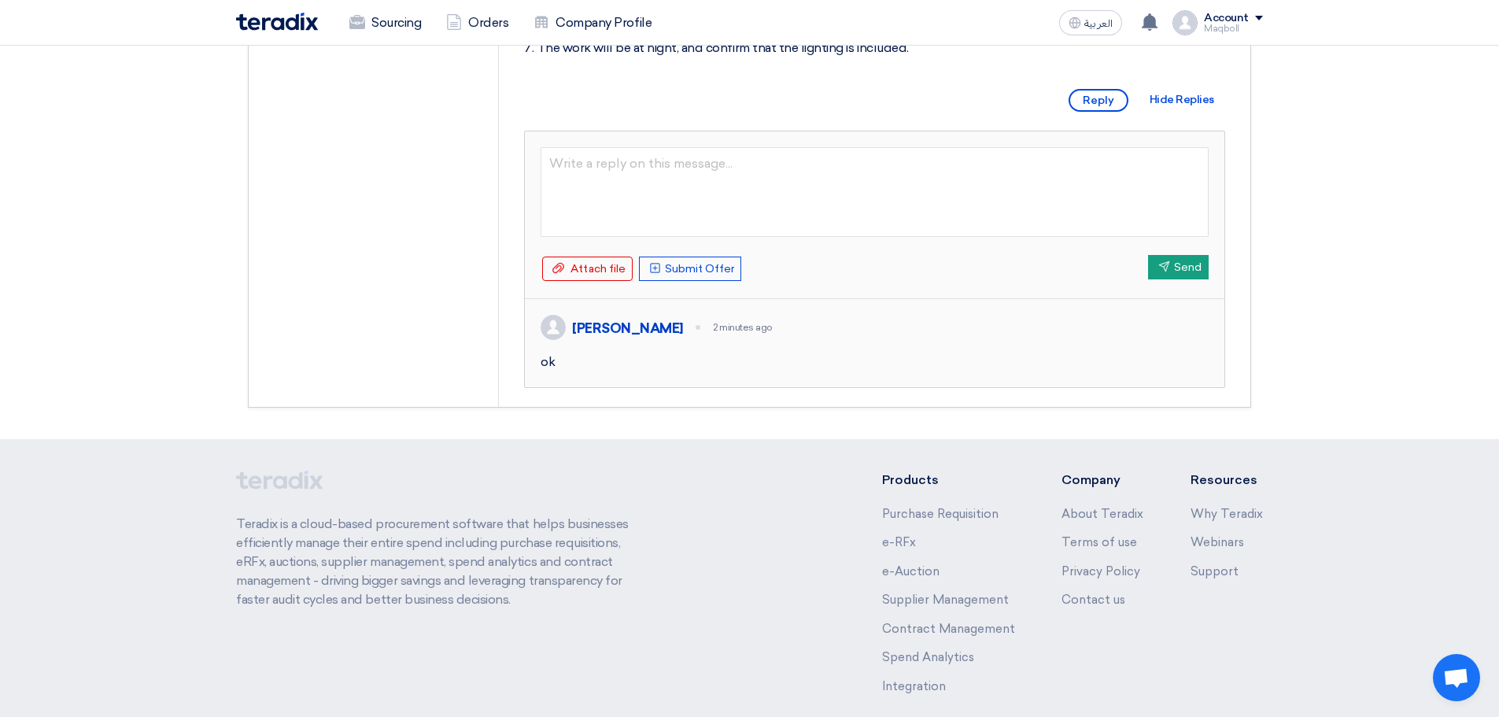
click at [1129, 340] on div "Maqboll Ahmed 2 minutes ago" at bounding box center [875, 327] width 668 height 25
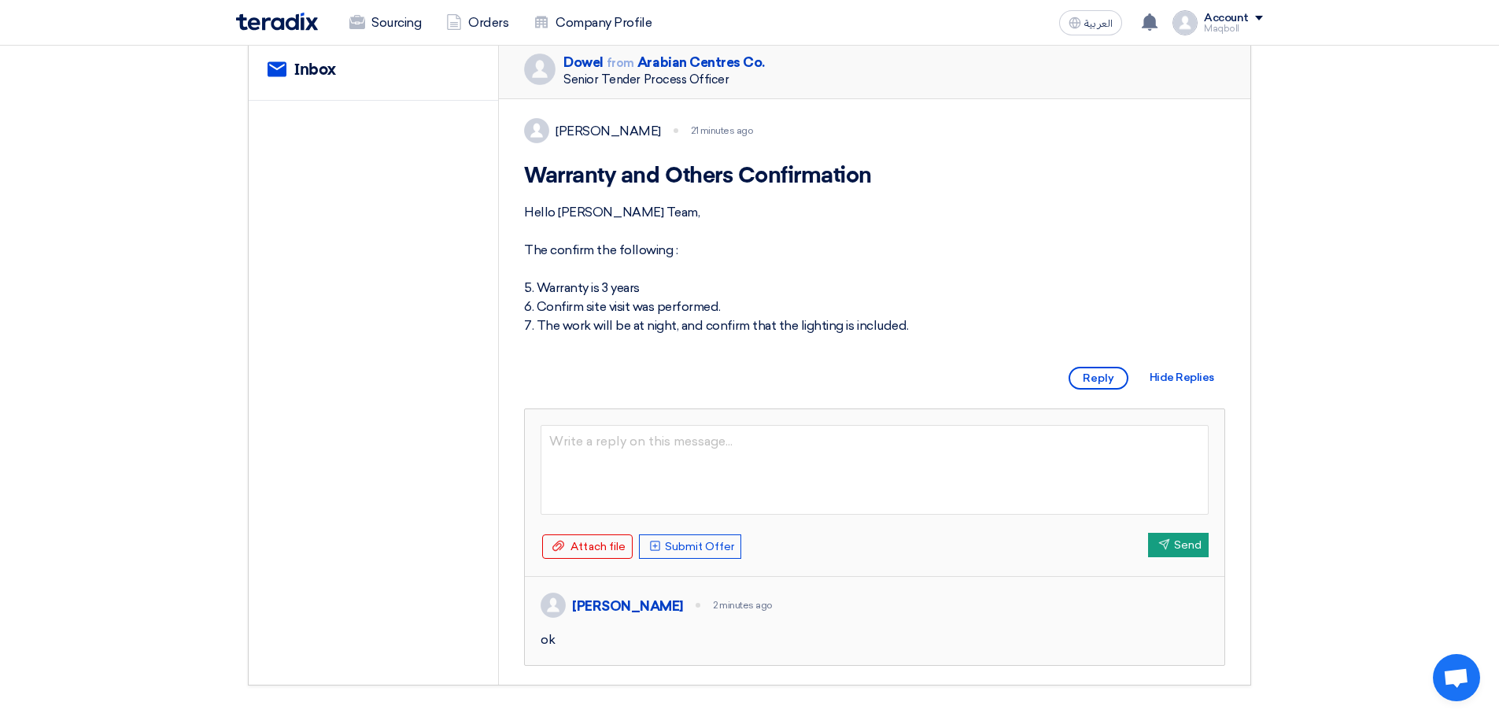
scroll to position [215, 0]
click at [1226, 205] on div "Abdellatif Alswaimeh 21 minutes ago Warranty and Others Confirmation Hello Irsa…" at bounding box center [875, 395] width 752 height 586
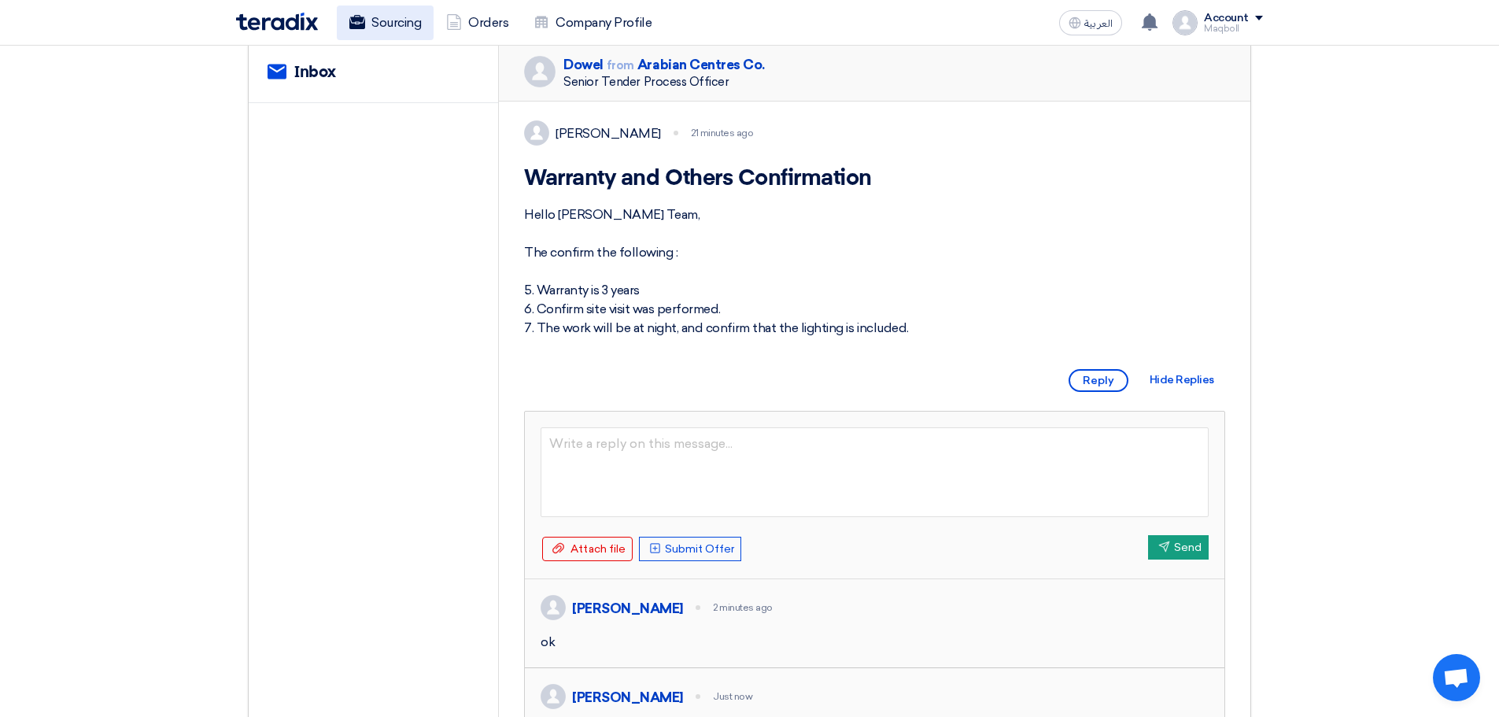
click at [400, 28] on link "Sourcing" at bounding box center [385, 23] width 97 height 35
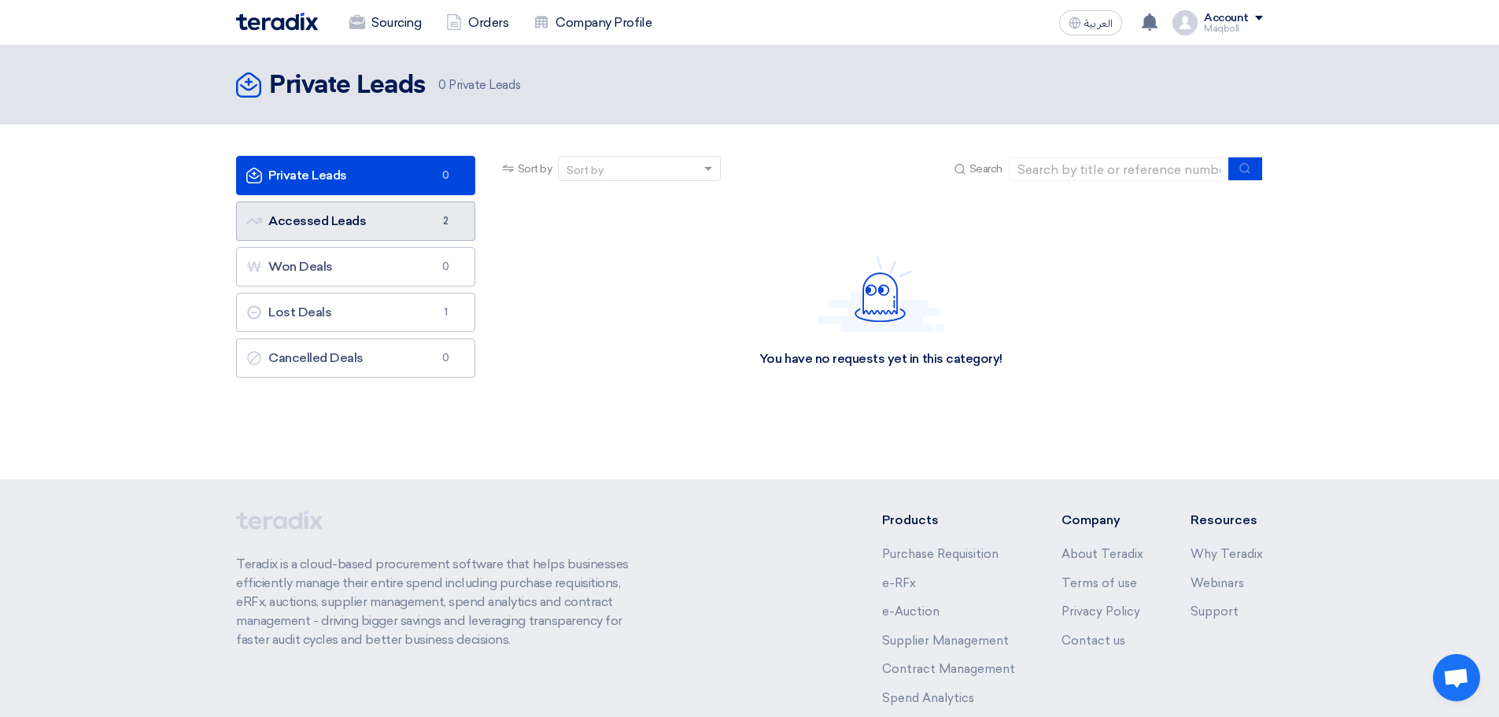
click at [416, 213] on link "Accessed Leads Accessed Leads 2" at bounding box center [355, 220] width 239 height 39
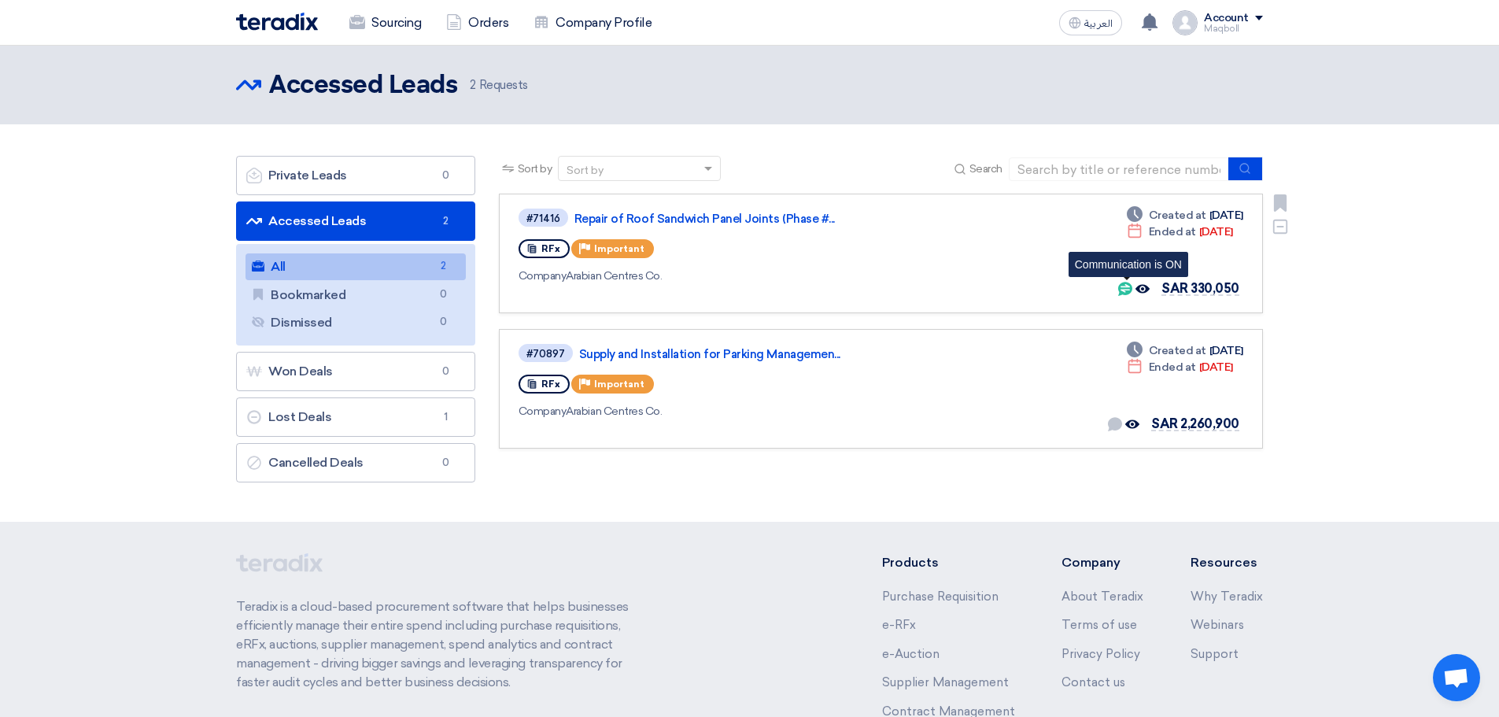
click at [1128, 289] on use at bounding box center [1125, 289] width 14 height 14
click at [777, 209] on div "#71416 Repair of Roof Sandwich Panel Joints (Phase #..." at bounding box center [745, 217] width 453 height 21
click at [760, 220] on link "Repair of Roof Sandwich Panel Joints (Phase #..." at bounding box center [772, 219] width 394 height 14
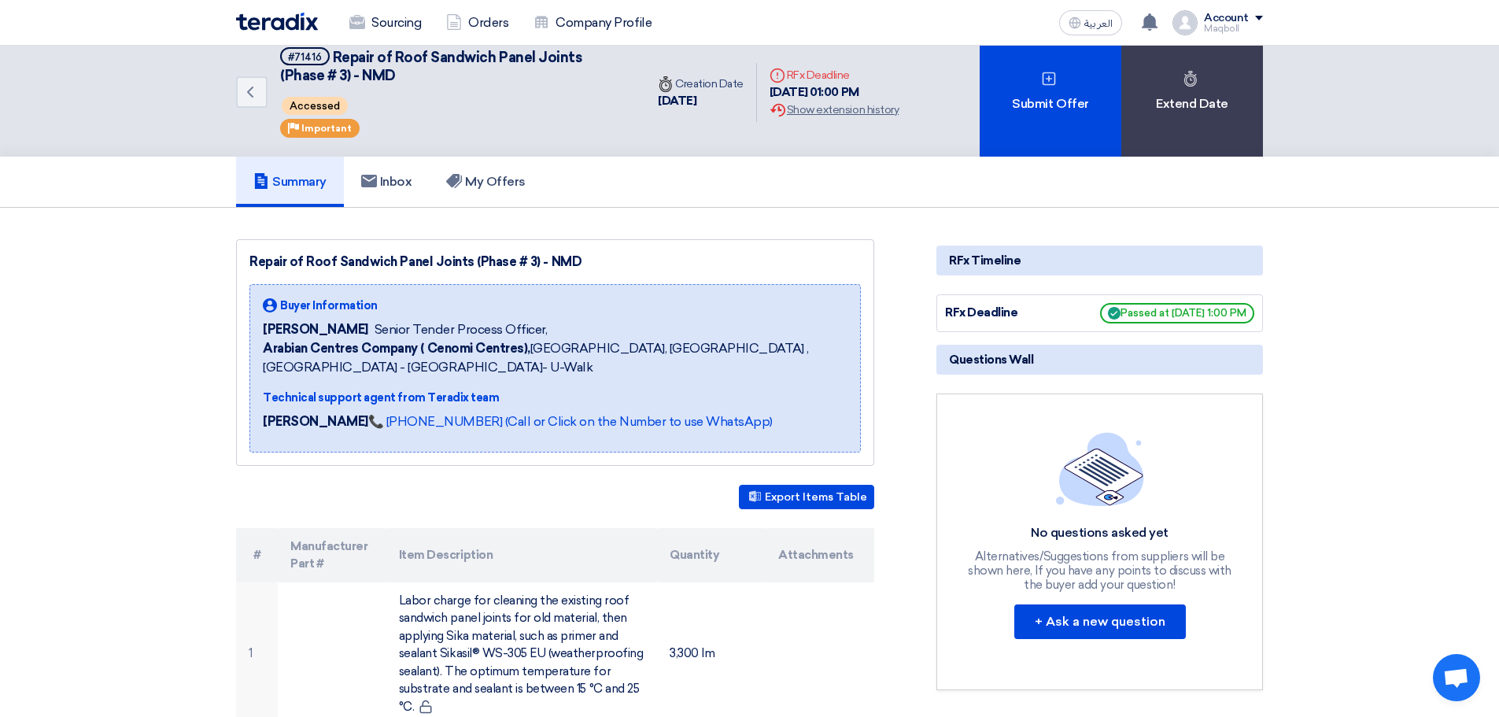
scroll to position [38, 0]
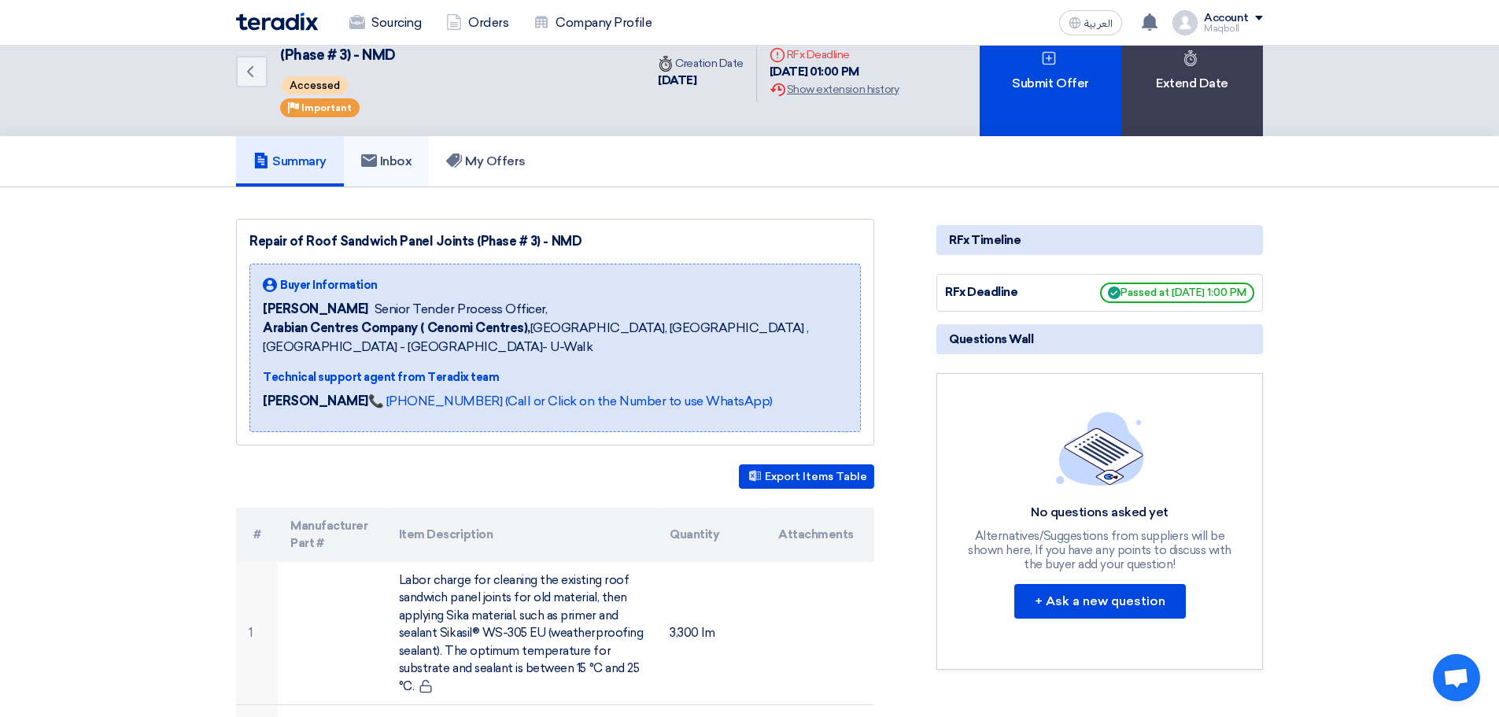
click at [386, 157] on h5 "Inbox" at bounding box center [386, 161] width 51 height 16
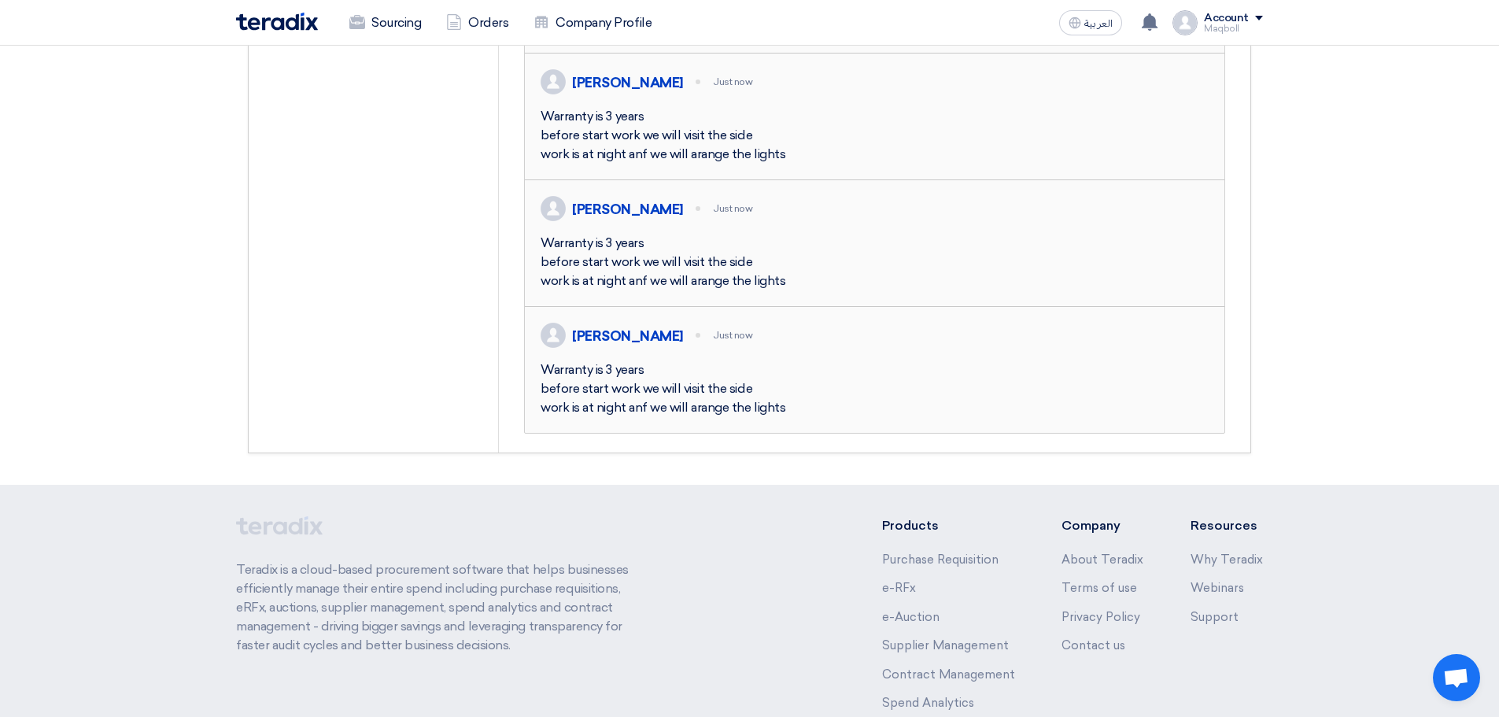
scroll to position [733, 0]
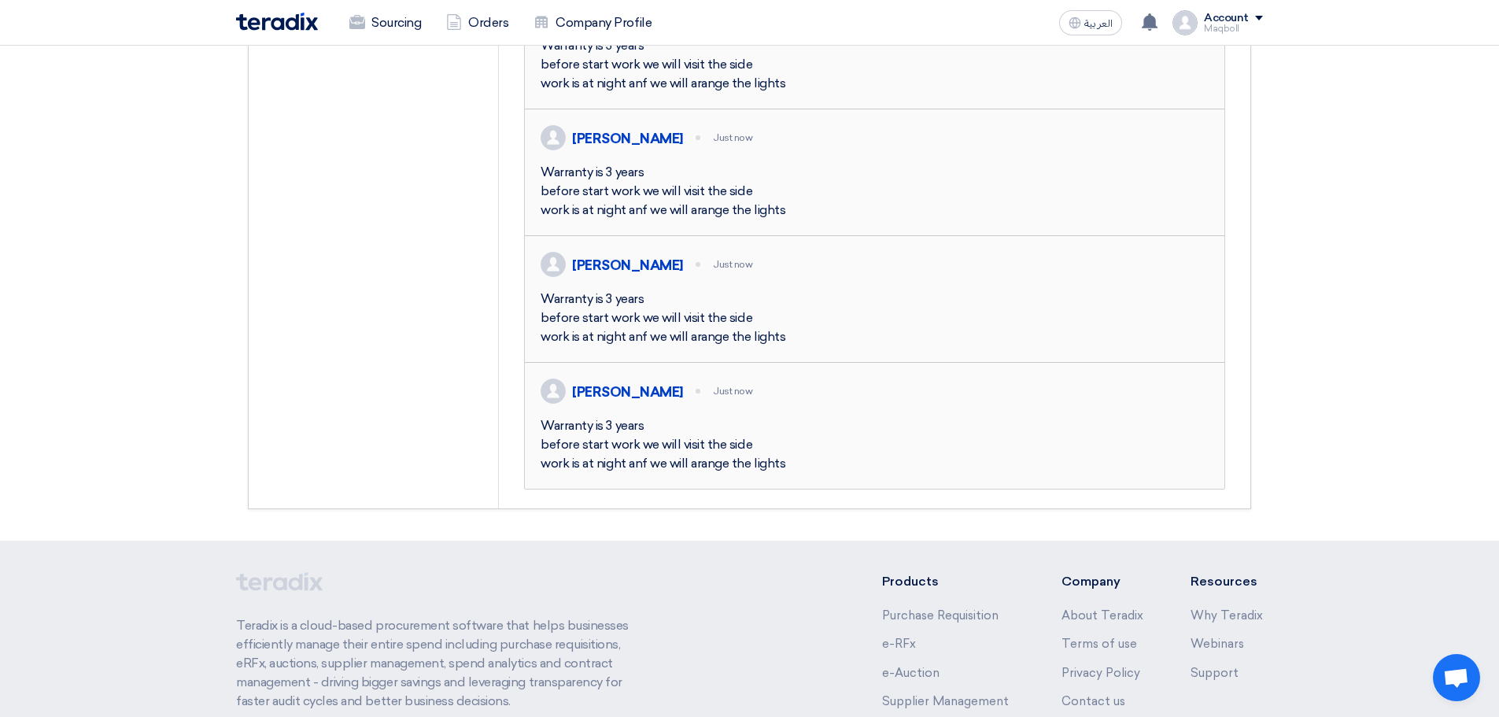
drag, startPoint x: 604, startPoint y: 482, endPoint x: 1084, endPoint y: 567, distance: 486.7
click at [1084, 473] on div "Warranty is 3 years before start work we will visit the side work is at night a…" at bounding box center [875, 444] width 668 height 57
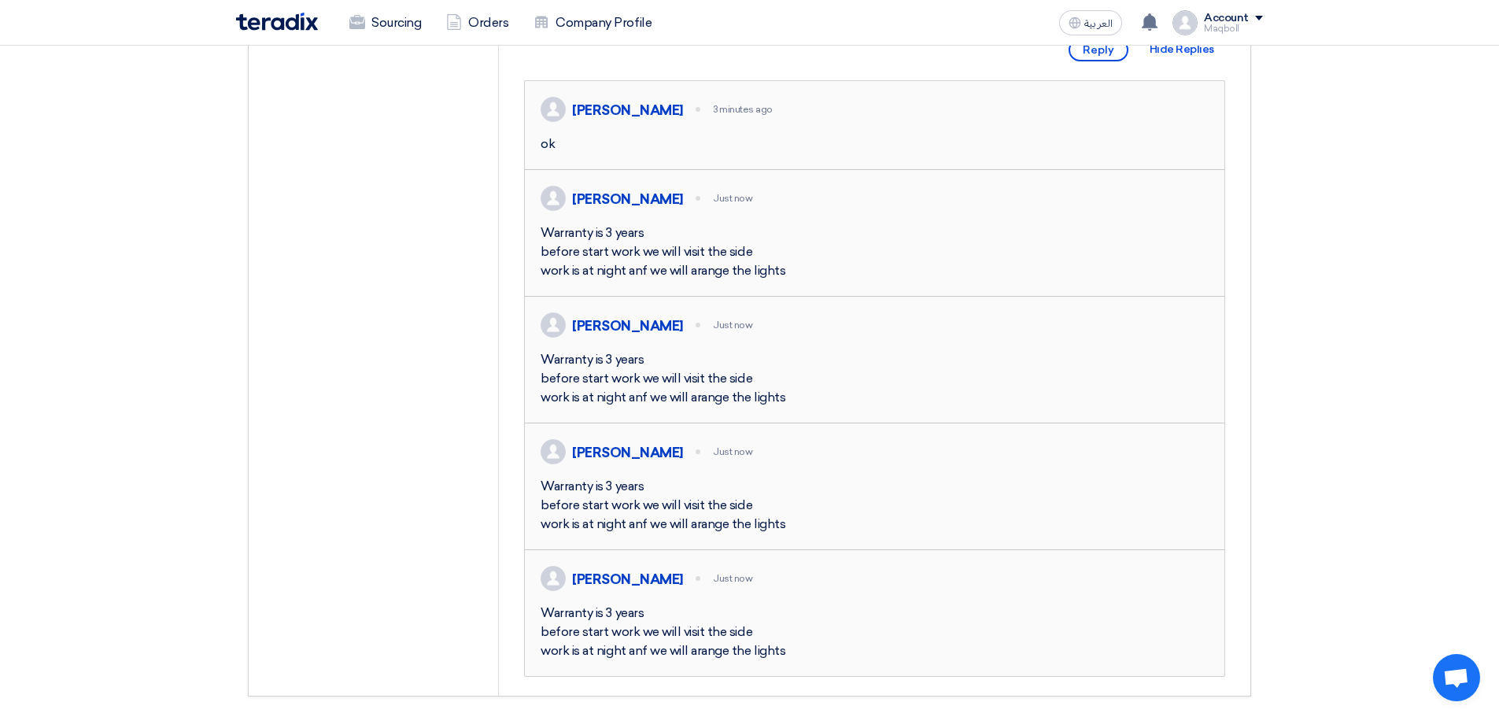
scroll to position [561, 0]
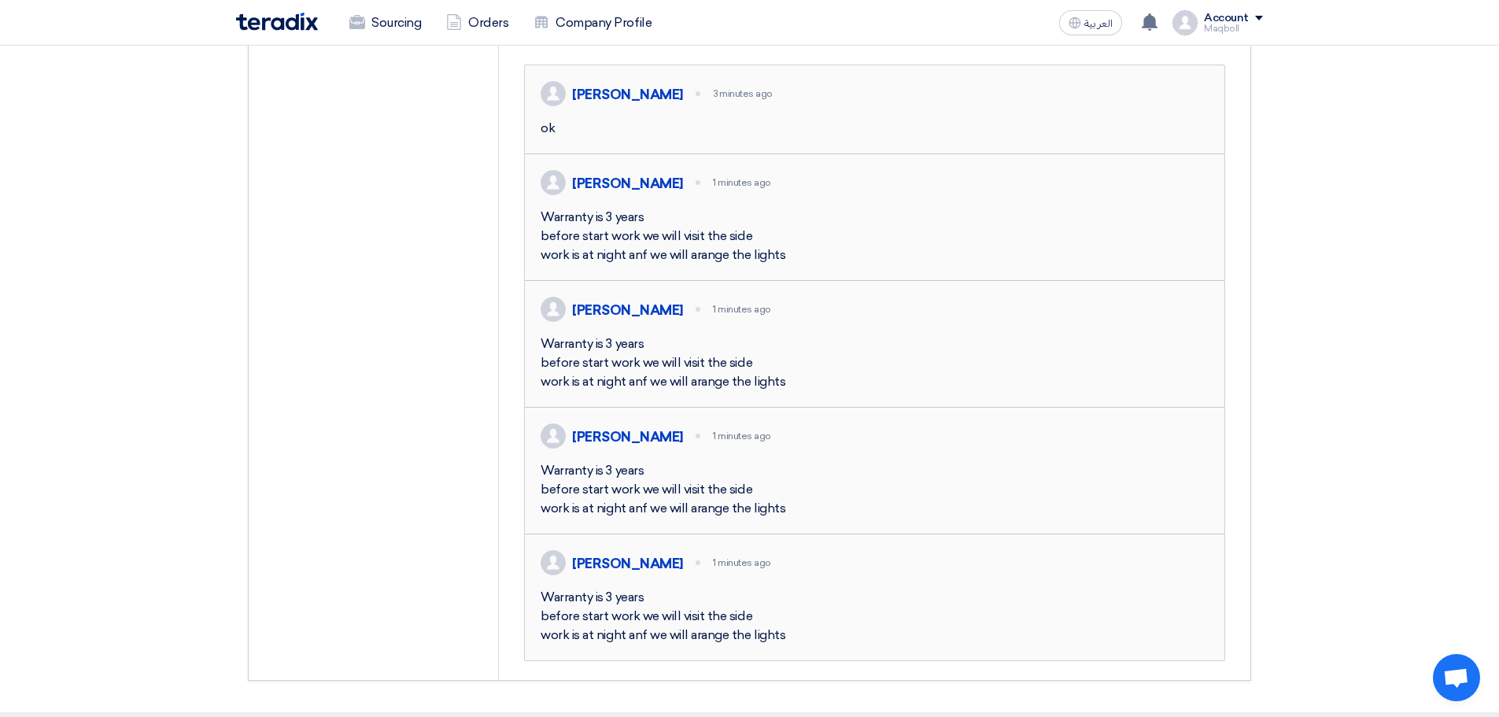
drag, startPoint x: 554, startPoint y: 365, endPoint x: 810, endPoint y: 404, distance: 258.7
click at [810, 391] on div "Warranty is 3 years before start work we will visit the side work is at night a…" at bounding box center [875, 363] width 668 height 57
click at [660, 391] on div "Warranty is 3 years before start work we will visit the side work is at night a…" at bounding box center [875, 363] width 668 height 57
drag, startPoint x: 545, startPoint y: 420, endPoint x: 760, endPoint y: 460, distance: 218.0
click at [760, 391] on div "Warranty is 3 years before start work we will visit the side work is at night a…" at bounding box center [875, 363] width 668 height 57
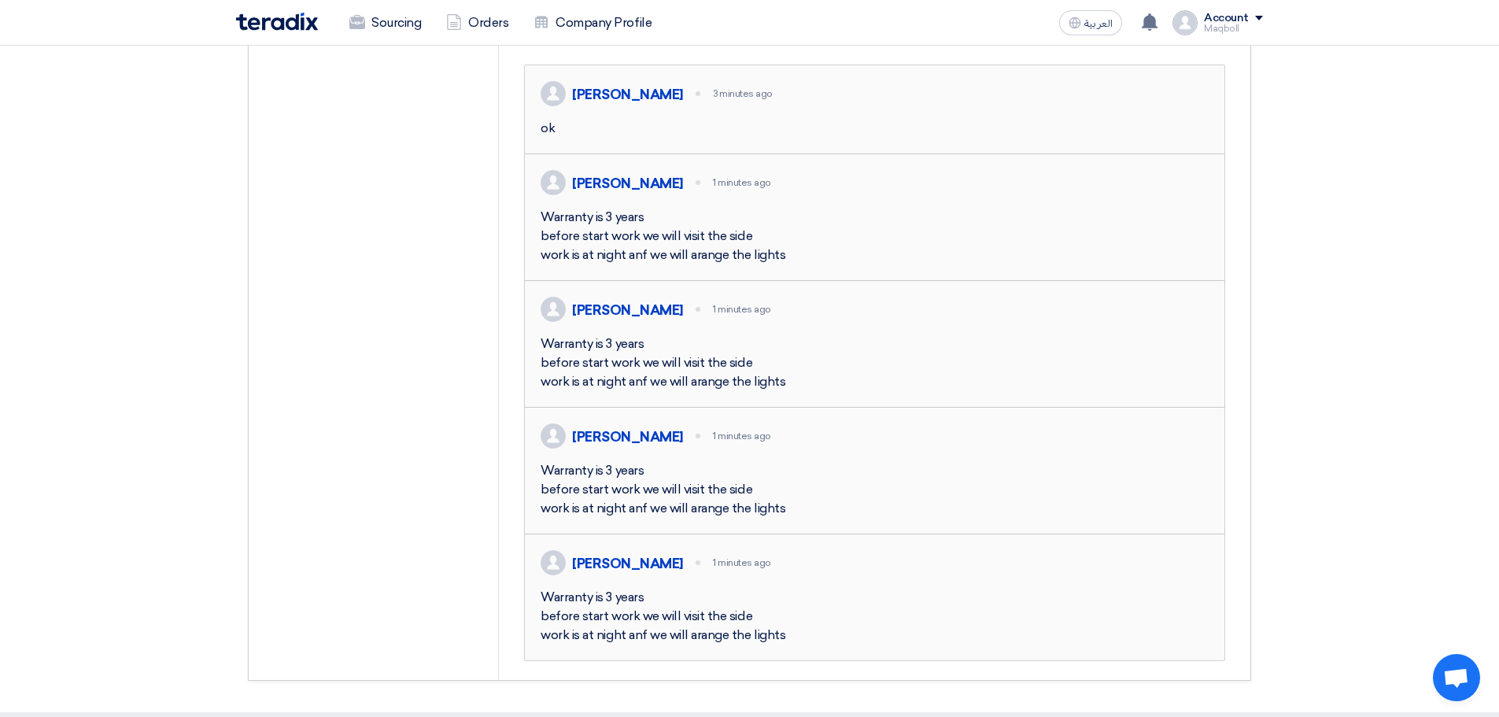
drag, startPoint x: 707, startPoint y: 446, endPoint x: 1270, endPoint y: 382, distance: 567.2
click at [1270, 382] on div "service Inbox Dowel from Arabian Centres Co. Senior Tender Process Officer Abde…" at bounding box center [749, 187] width 1051 height 985
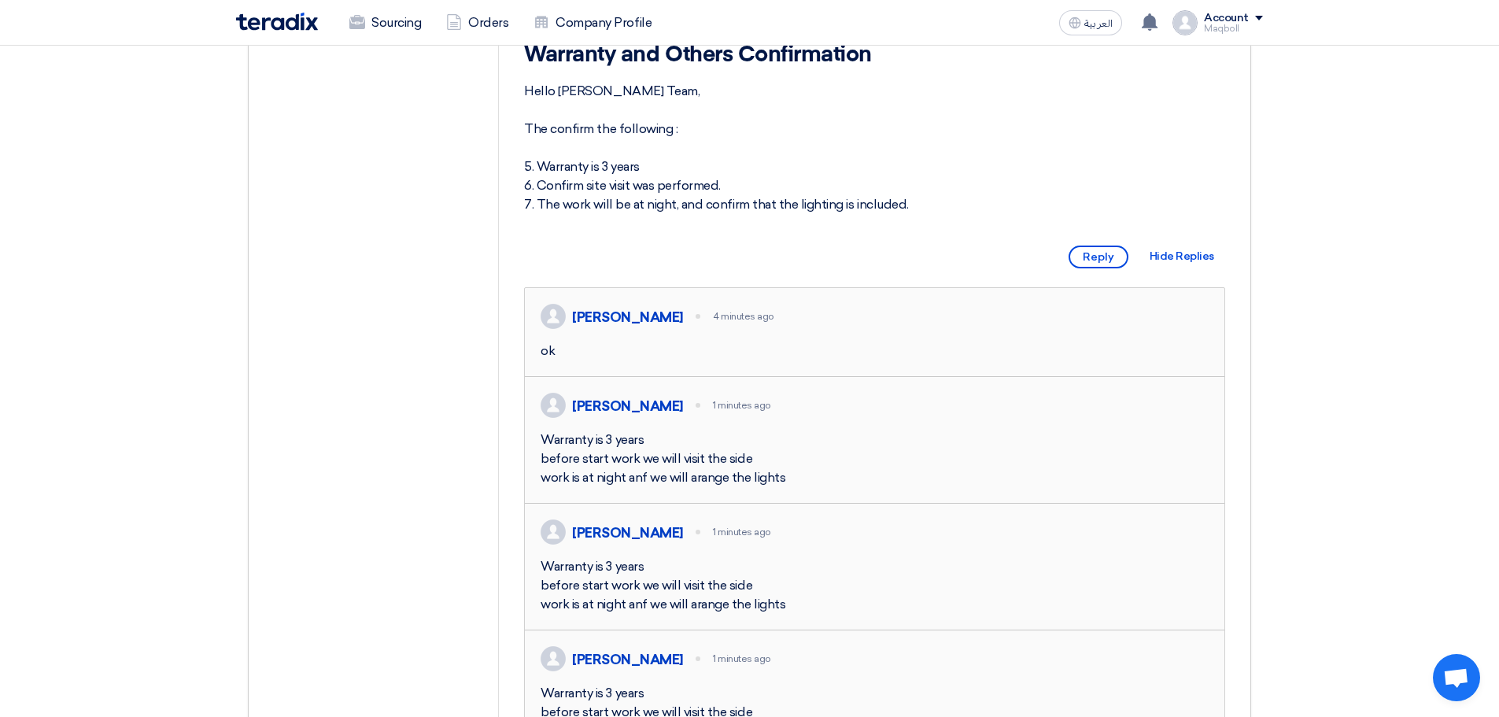
scroll to position [336, 0]
click at [696, 410] on div at bounding box center [698, 407] width 5 height 5
click at [550, 420] on img at bounding box center [553, 407] width 25 height 25
click at [1165, 277] on div "Reply Hide Replies" at bounding box center [1142, 259] width 168 height 35
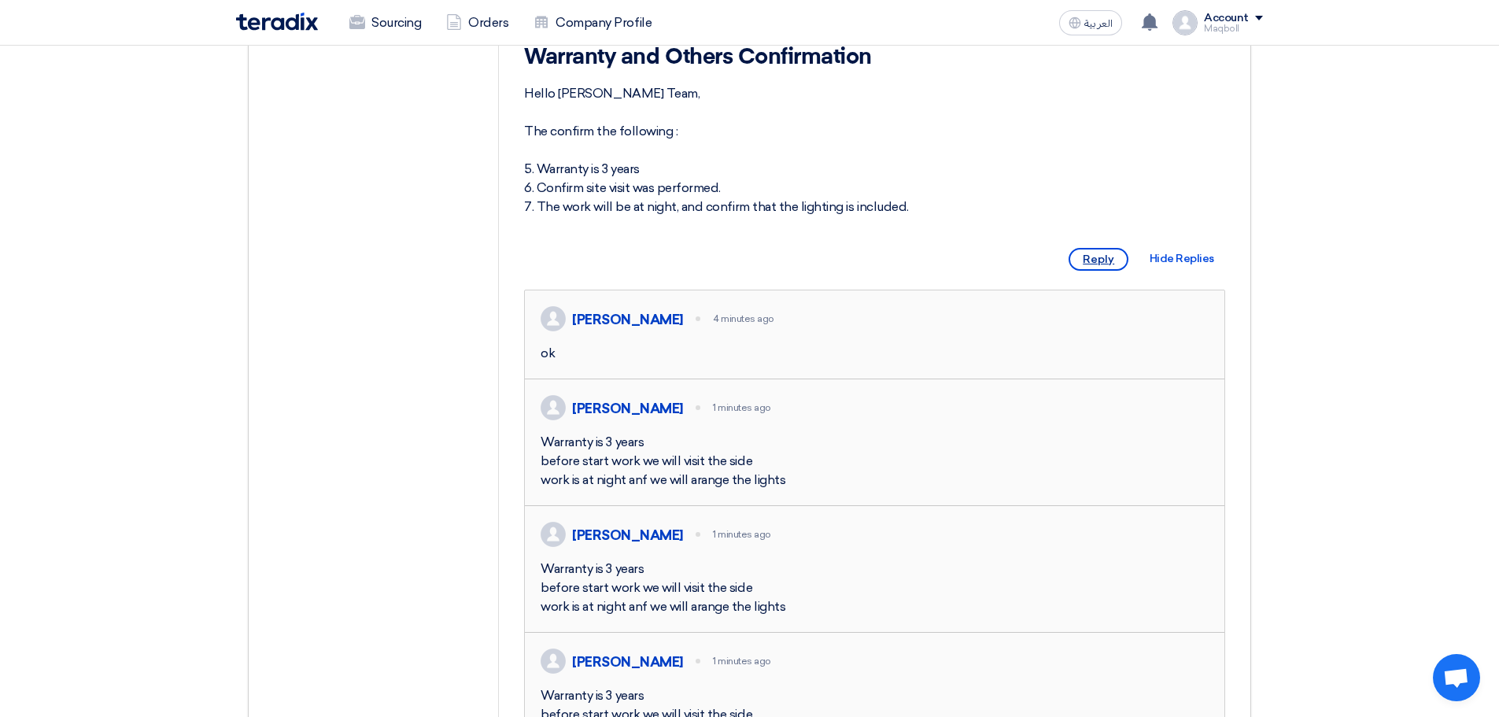
click at [1099, 271] on span "Reply" at bounding box center [1099, 259] width 60 height 23
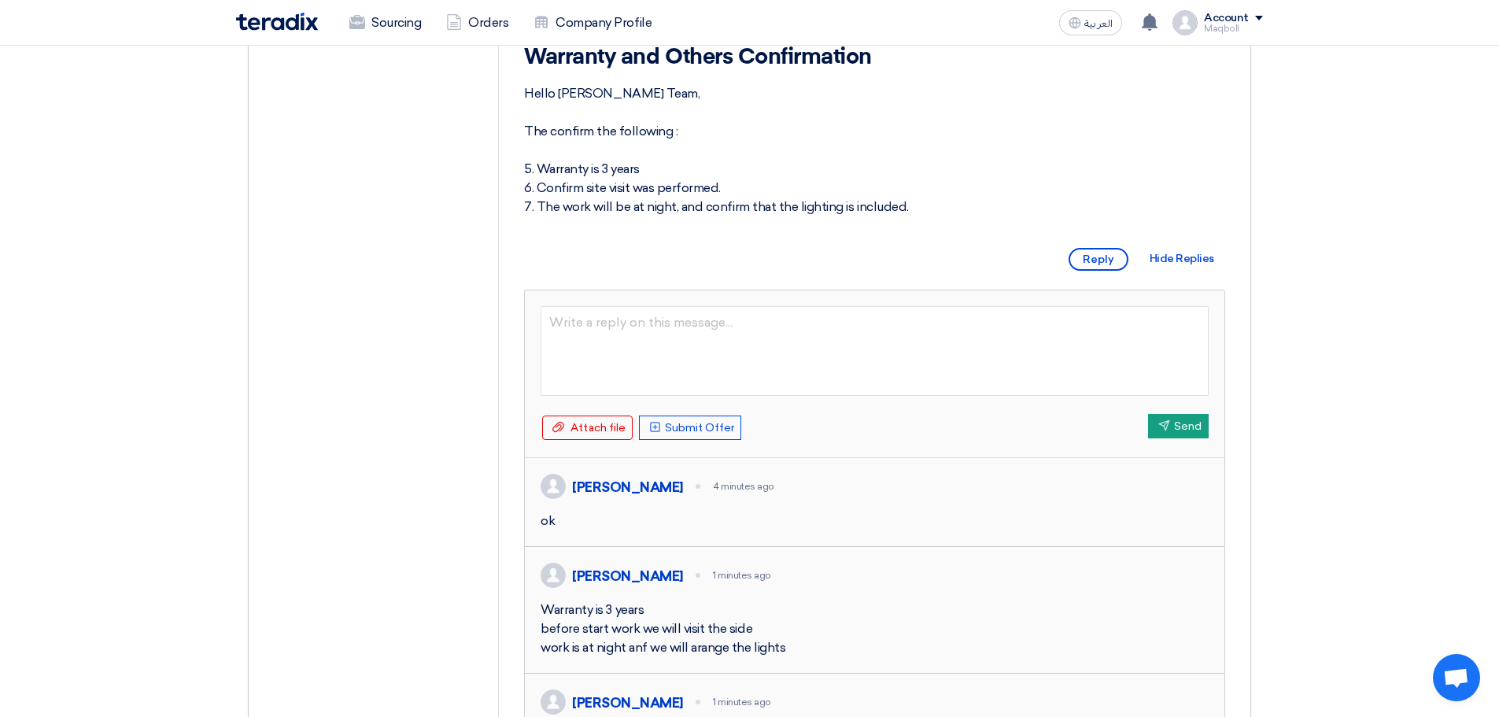
drag, startPoint x: 550, startPoint y: 623, endPoint x: 658, endPoint y: 669, distance: 117.1
click at [658, 657] on div "Warranty is 3 years before start work we will visit the side work is at night a…" at bounding box center [875, 629] width 668 height 57
click at [737, 634] on div "Maqboll Ahmed 1 minutes ago Warranty is 3 years before start work we will visit…" at bounding box center [875, 610] width 700 height 127
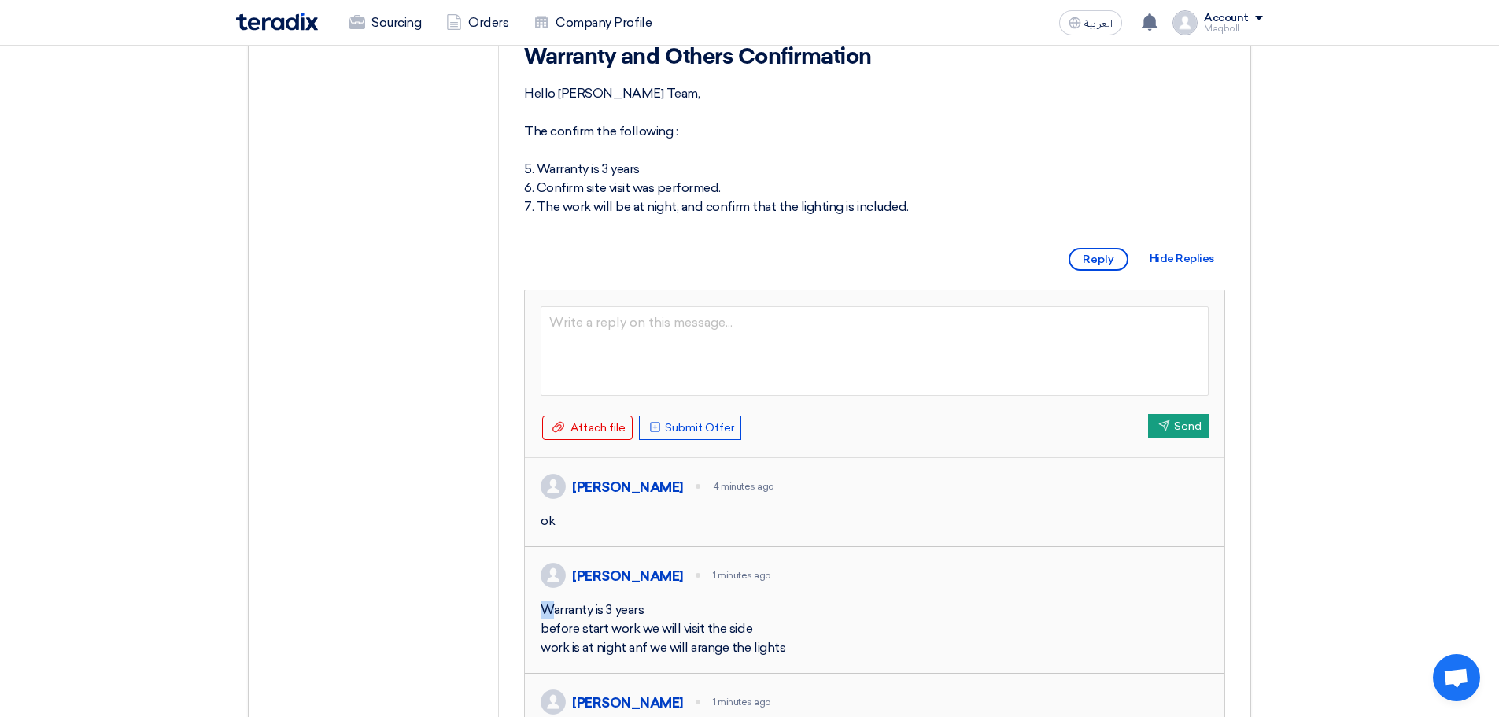
click at [556, 588] on img at bounding box center [553, 575] width 25 height 25
click at [611, 585] on div "Maqboll Ahmed" at bounding box center [627, 576] width 111 height 17
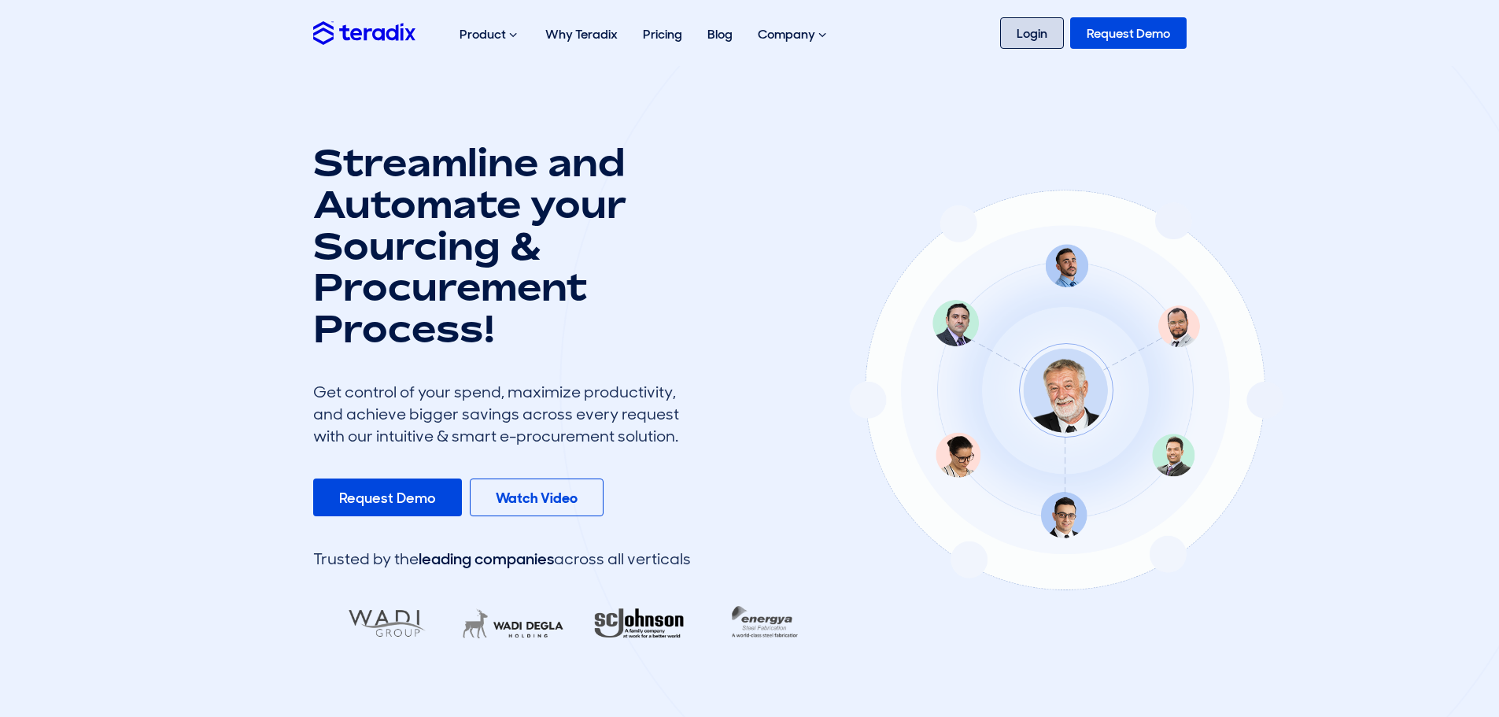
click at [1040, 39] on link "Login" at bounding box center [1032, 32] width 64 height 31
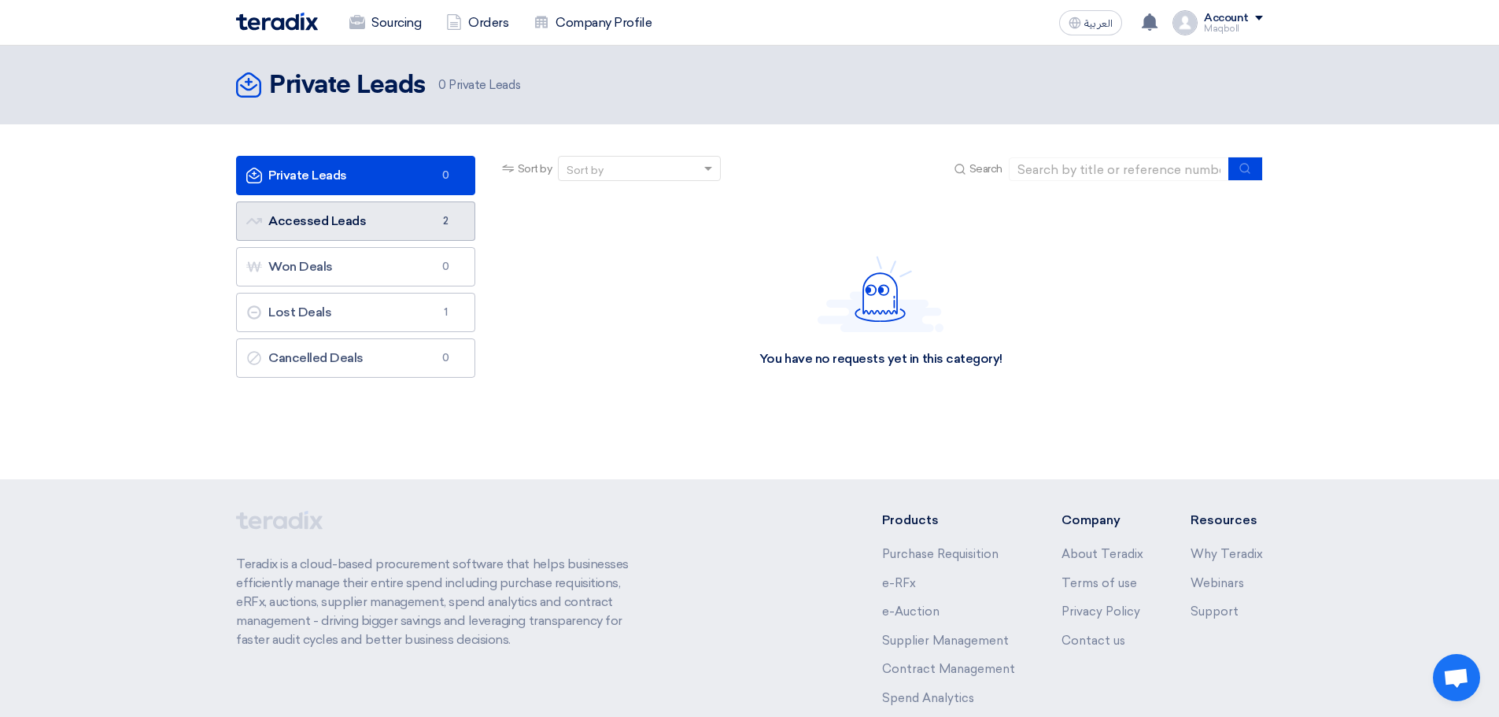
click at [336, 215] on link "Accessed Leads Accessed Leads 2" at bounding box center [355, 220] width 239 height 39
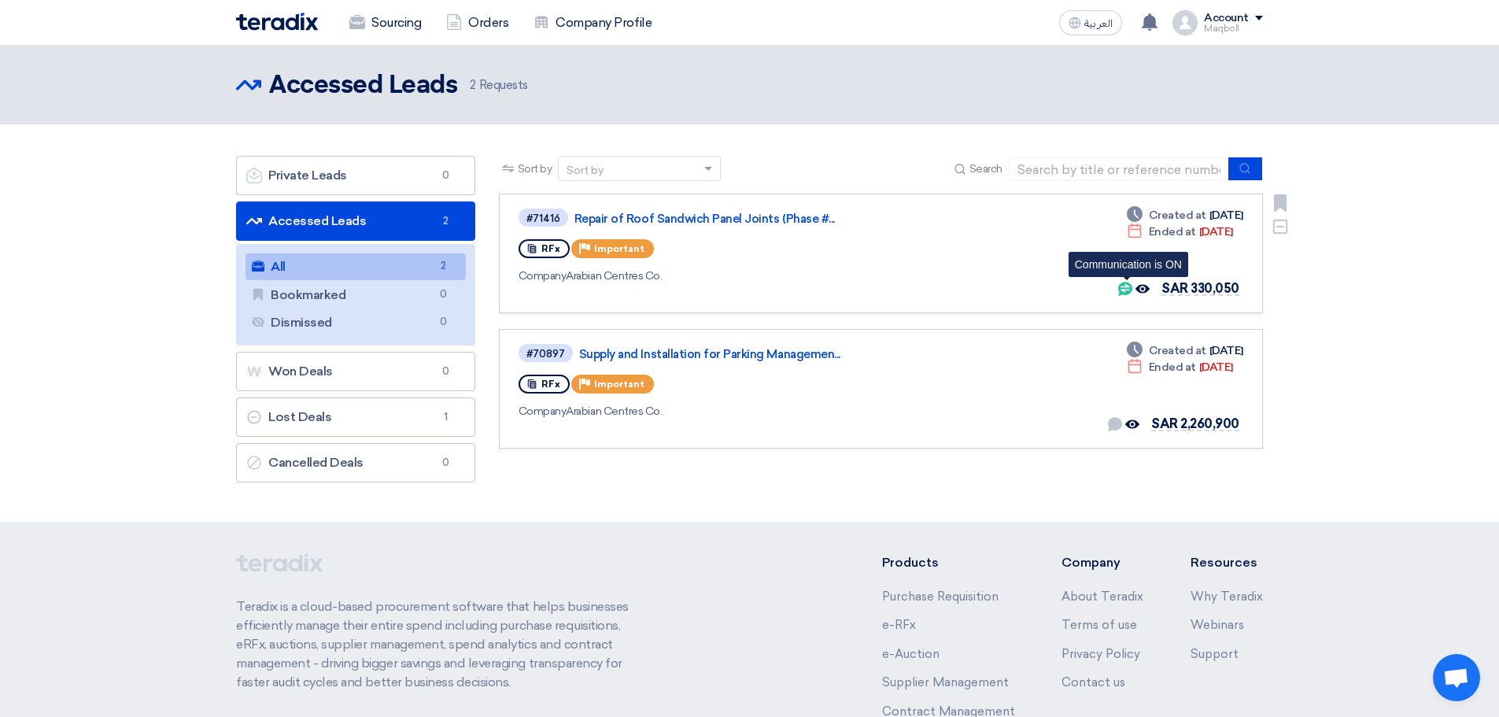
click at [1130, 290] on icon "Communication is ON" at bounding box center [1125, 289] width 14 height 14
click at [720, 224] on link "Repair of Roof Sandwich Panel Joints (Phase #..." at bounding box center [772, 219] width 394 height 14
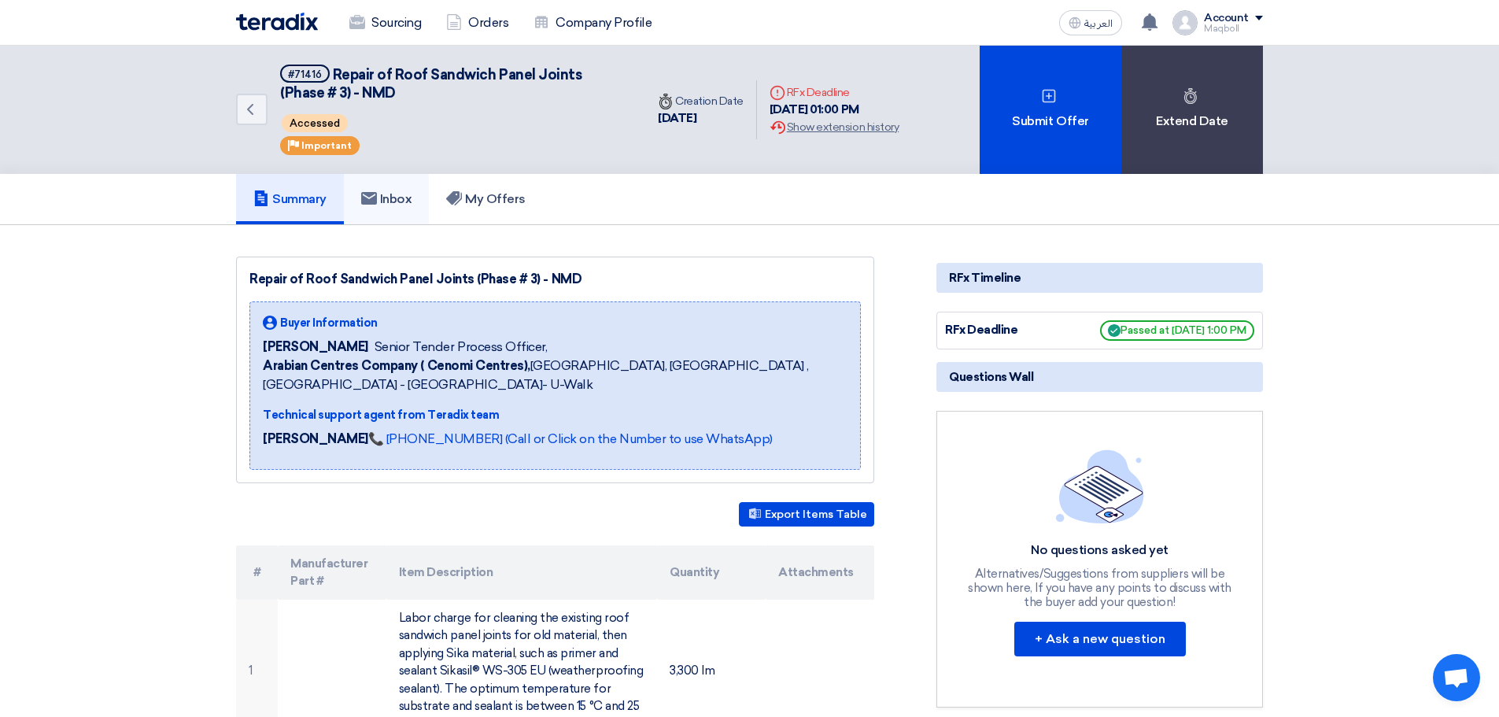
click at [407, 201] on h5 "Inbox" at bounding box center [386, 199] width 51 height 16
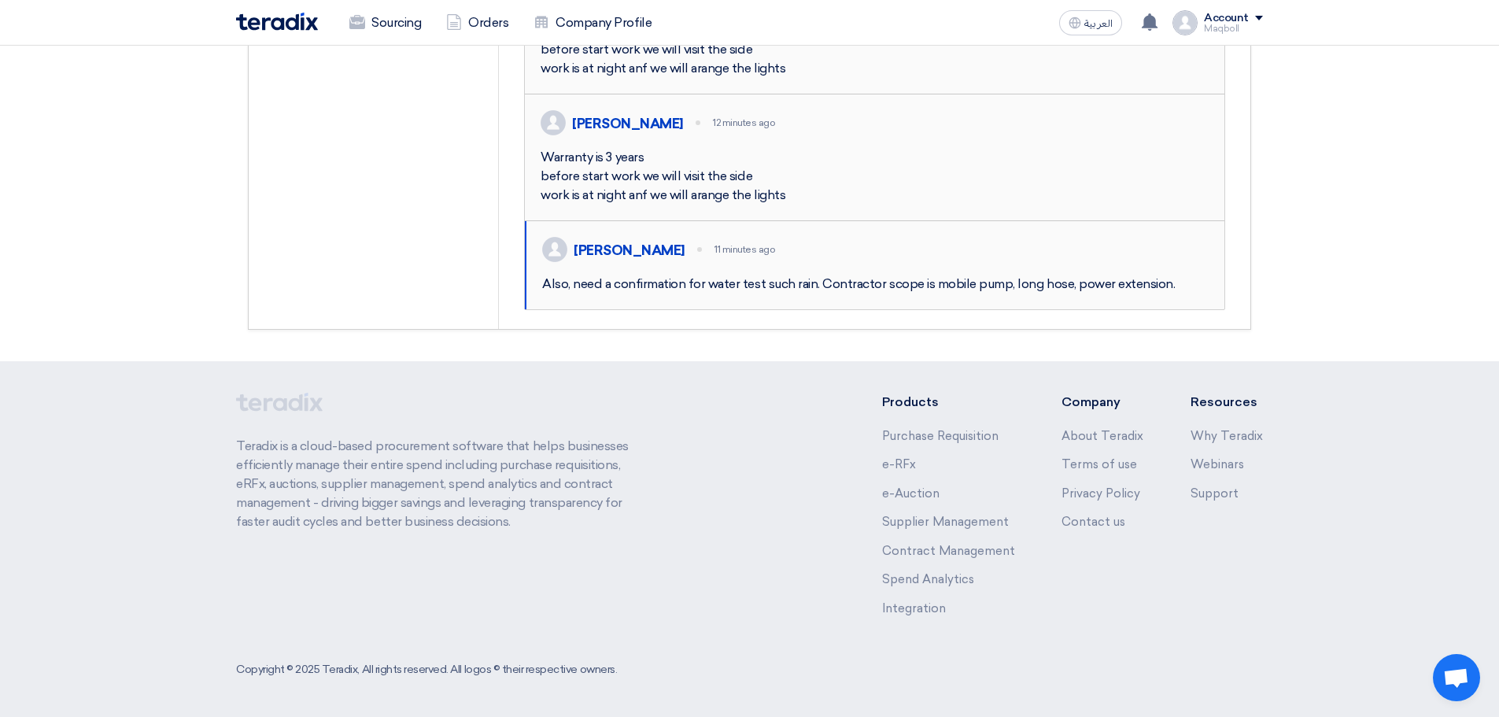
scroll to position [1133, 0]
click at [788, 275] on div "Also, need a confirmation for water test such rain. Contractor scope is mobile …" at bounding box center [875, 284] width 667 height 19
click at [892, 277] on div "Also, need a confirmation for water test such rain. Contractor scope is mobile …" at bounding box center [875, 284] width 667 height 19
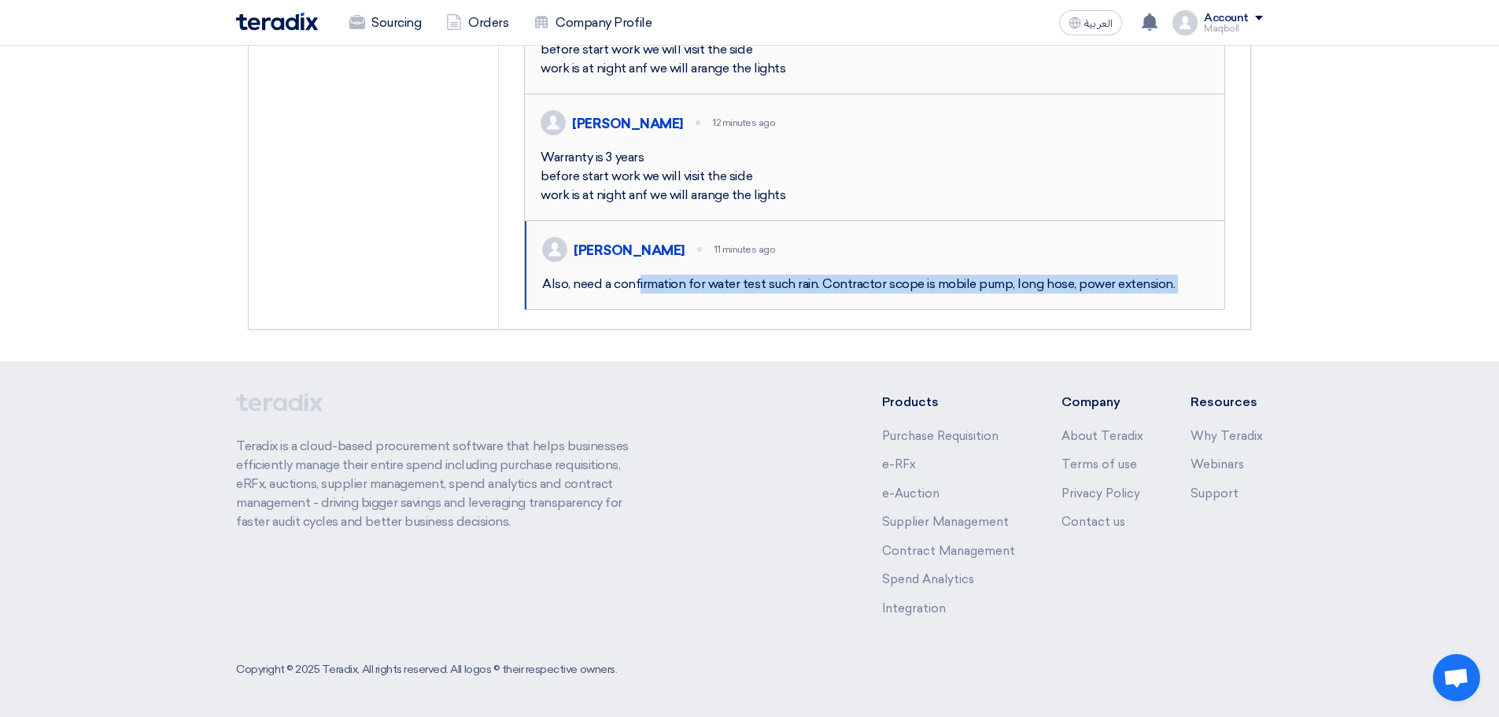
click at [892, 277] on div "Also, need a confirmation for water test such rain. Contractor scope is mobile …" at bounding box center [875, 284] width 667 height 19
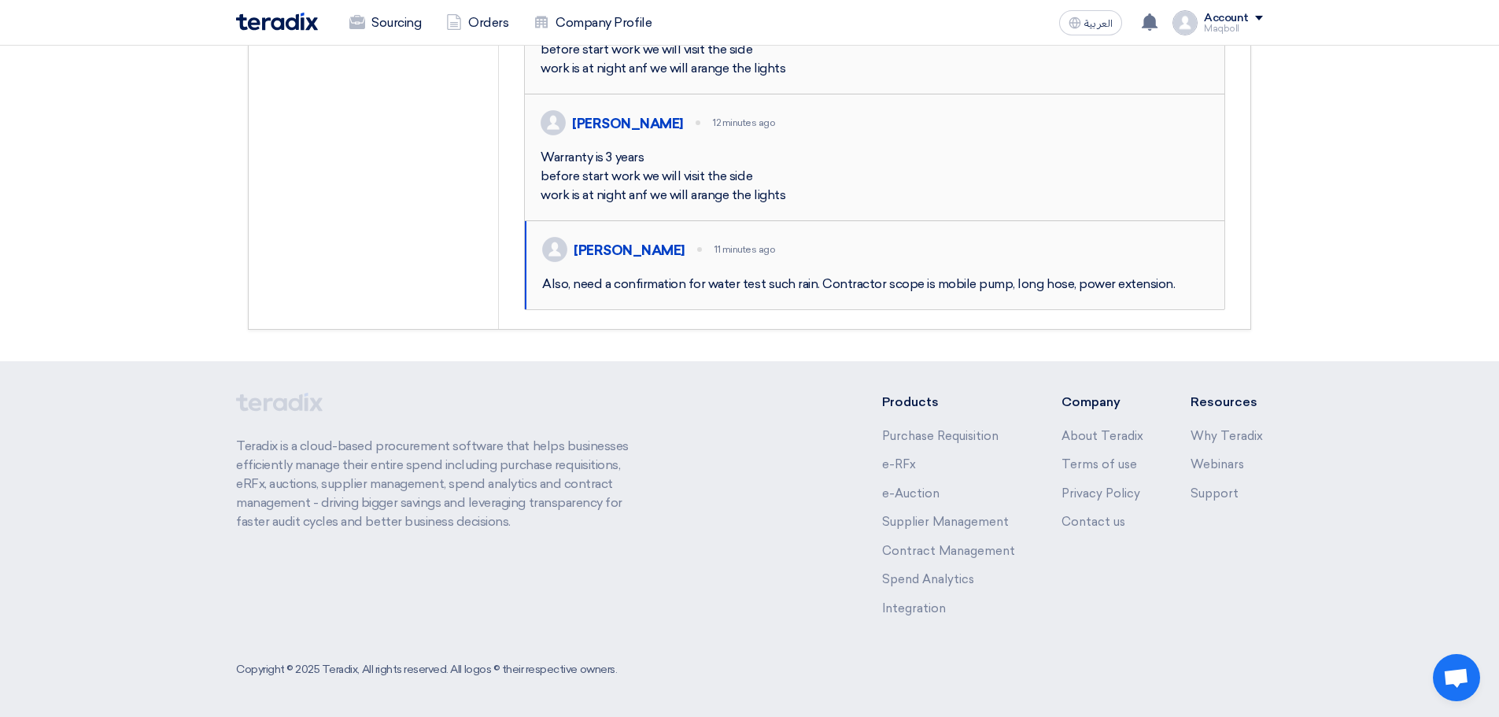
click at [1089, 237] on div "Abdellatif Alswaimeh 11 minutes ago" at bounding box center [875, 249] width 667 height 25
click at [677, 242] on div "Abdellatif Alswaimeh" at bounding box center [629, 250] width 111 height 17
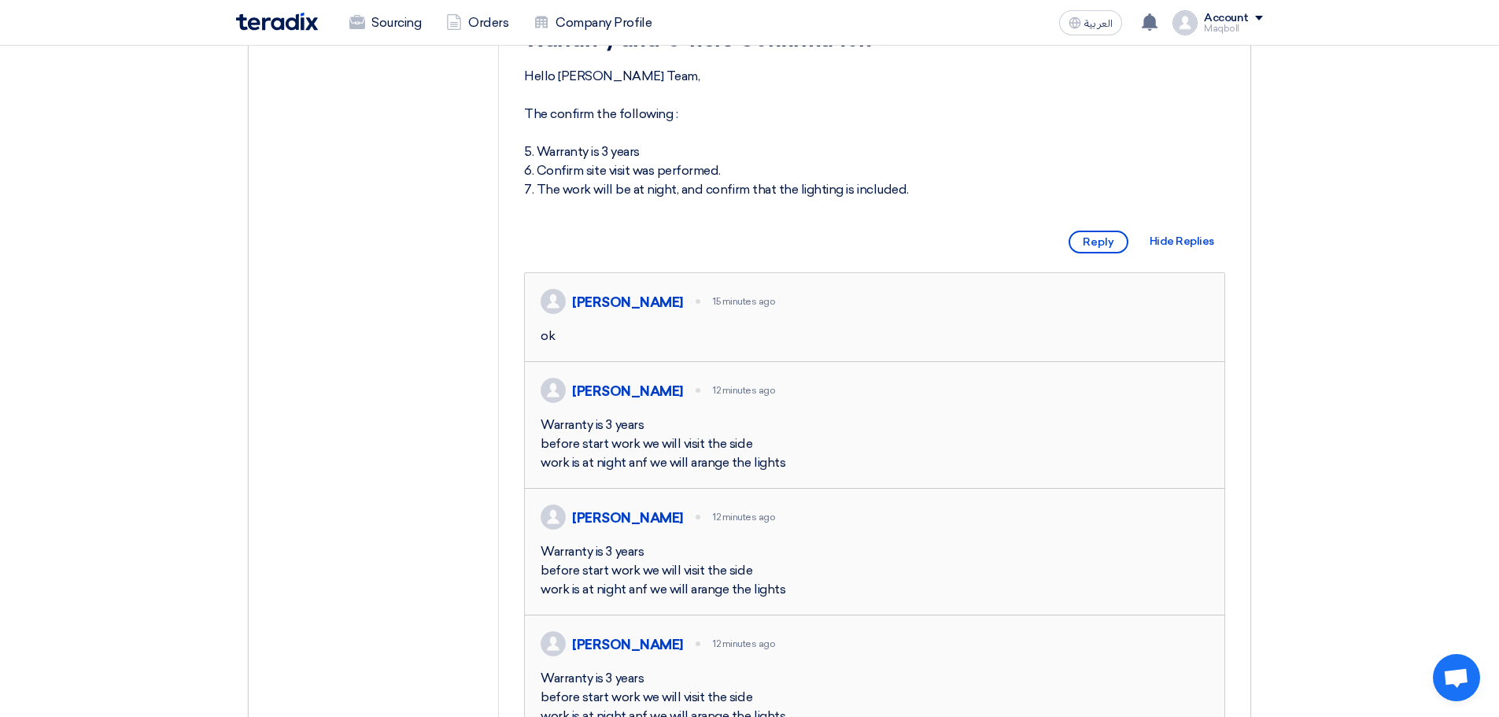
scroll to position [351, 0]
click at [1098, 256] on span "Reply" at bounding box center [1099, 244] width 60 height 23
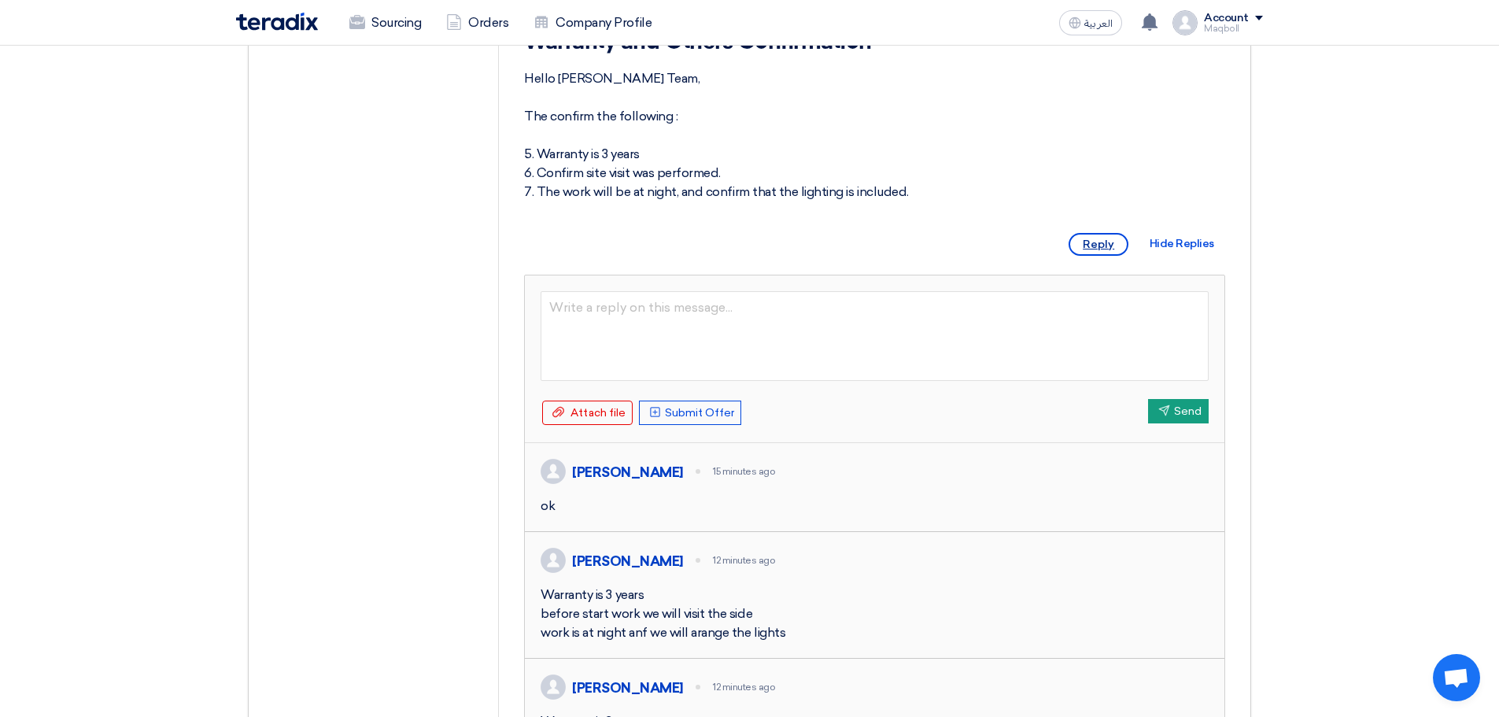
click at [1098, 256] on span "Reply" at bounding box center [1099, 244] width 60 height 23
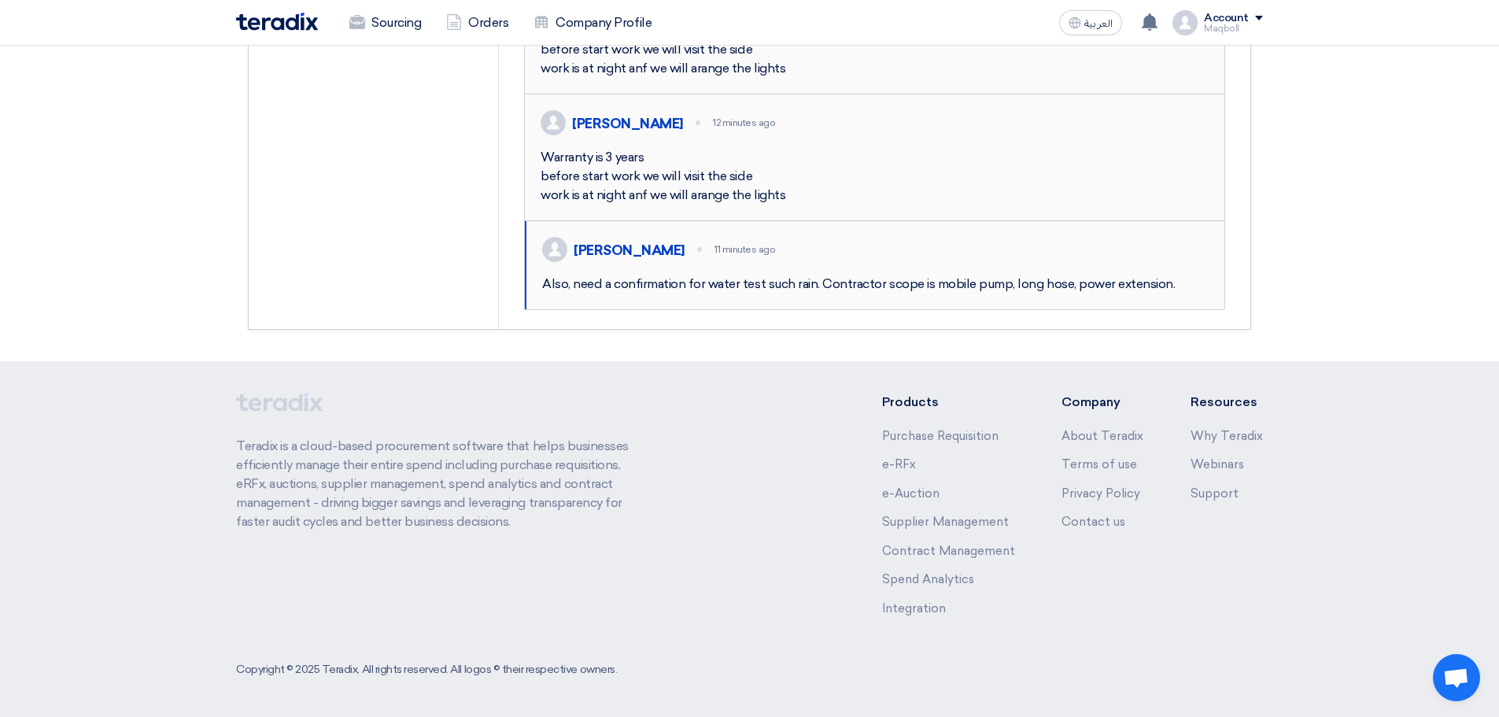
scroll to position [1093, 0]
click at [545, 262] on img at bounding box center [554, 249] width 25 height 25
click at [640, 256] on div "Abdellatif Alswaimeh 11 minutes ago Also, need a confirmation for water test su…" at bounding box center [875, 265] width 700 height 88
click at [646, 262] on div "Abdellatif Alswaimeh 11 minutes ago" at bounding box center [875, 249] width 667 height 25
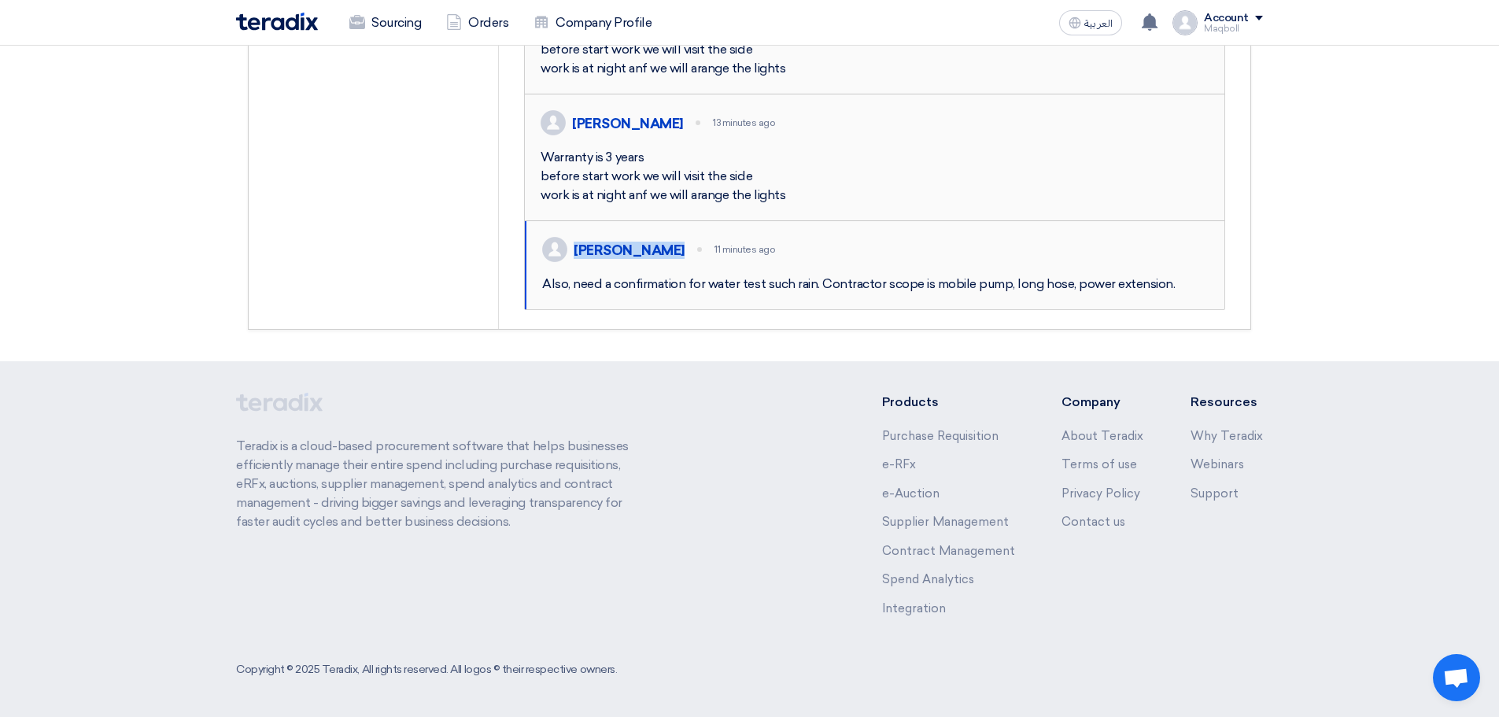
click at [646, 262] on div "Abdellatif Alswaimeh 11 minutes ago" at bounding box center [875, 249] width 667 height 25
click at [808, 294] on div "Also, need a confirmation for water test such rain. Contractor scope is mobile …" at bounding box center [875, 284] width 667 height 19
click at [1165, 294] on div "Also, need a confirmation for water test such rain. Contractor scope is mobile …" at bounding box center [875, 284] width 667 height 19
drag, startPoint x: 1168, startPoint y: 326, endPoint x: 536, endPoint y: 331, distance: 632.1
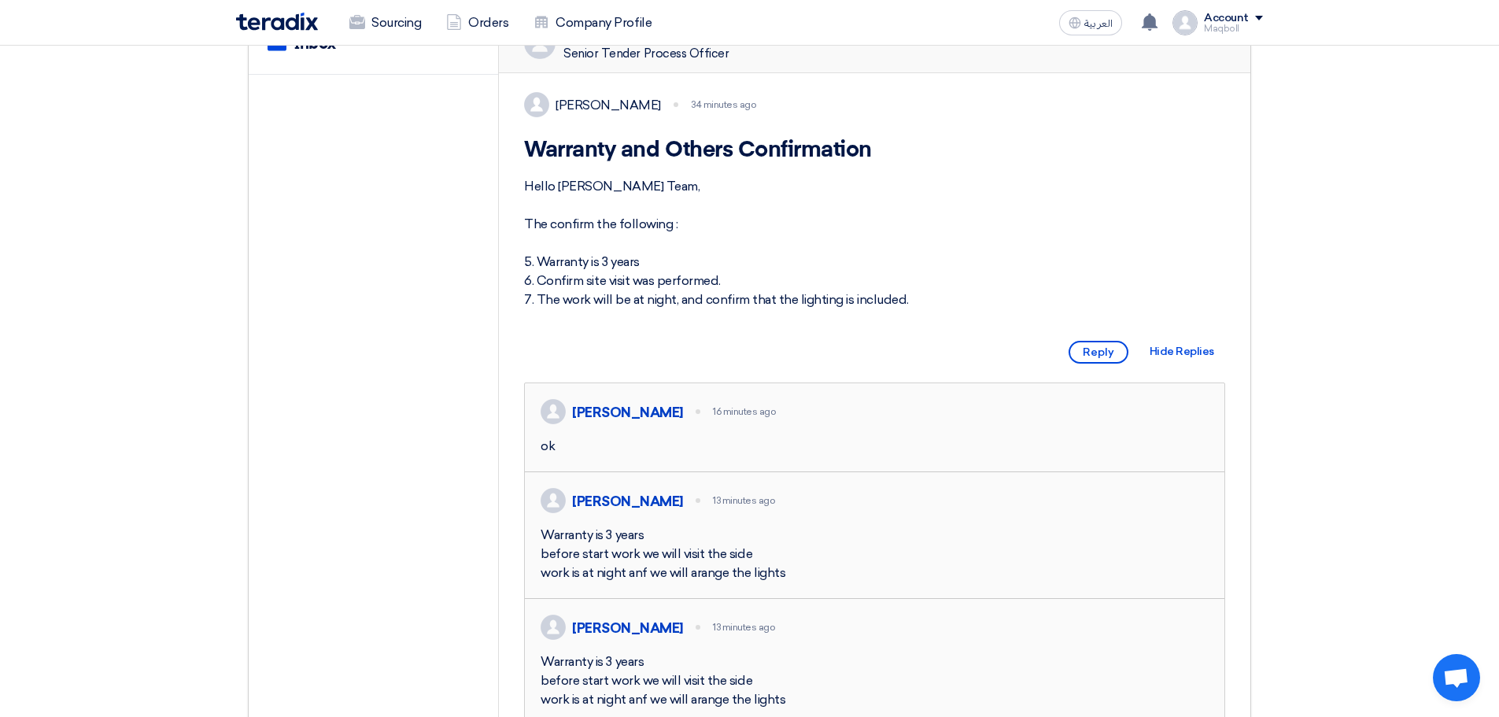
scroll to position [226, 0]
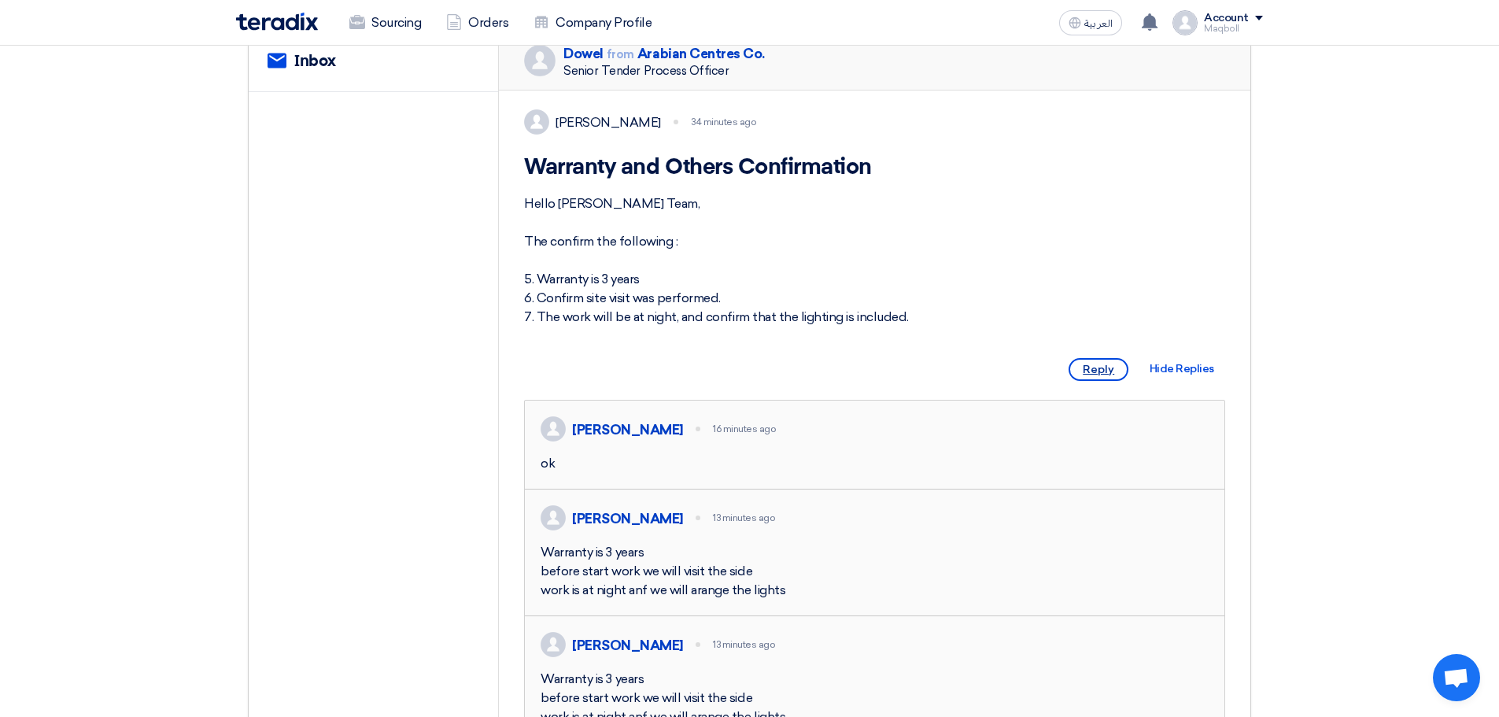
click at [1087, 381] on span "Reply" at bounding box center [1099, 369] width 60 height 23
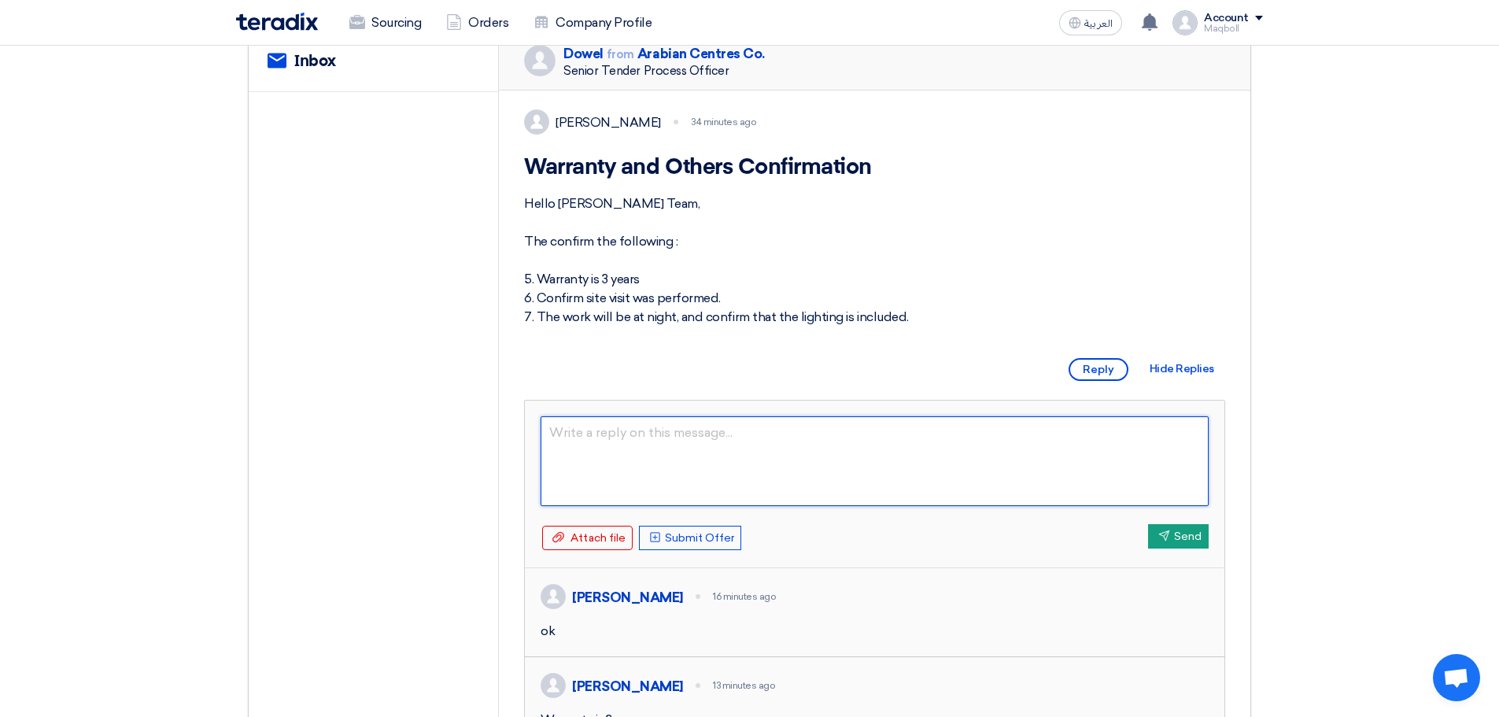
paste textarea "Also, need a confirmation for water test such rain. Contractor scope is mobile …"
type textarea "Also, need a confirmation for water test such rain. Contractor scope is mobile …"
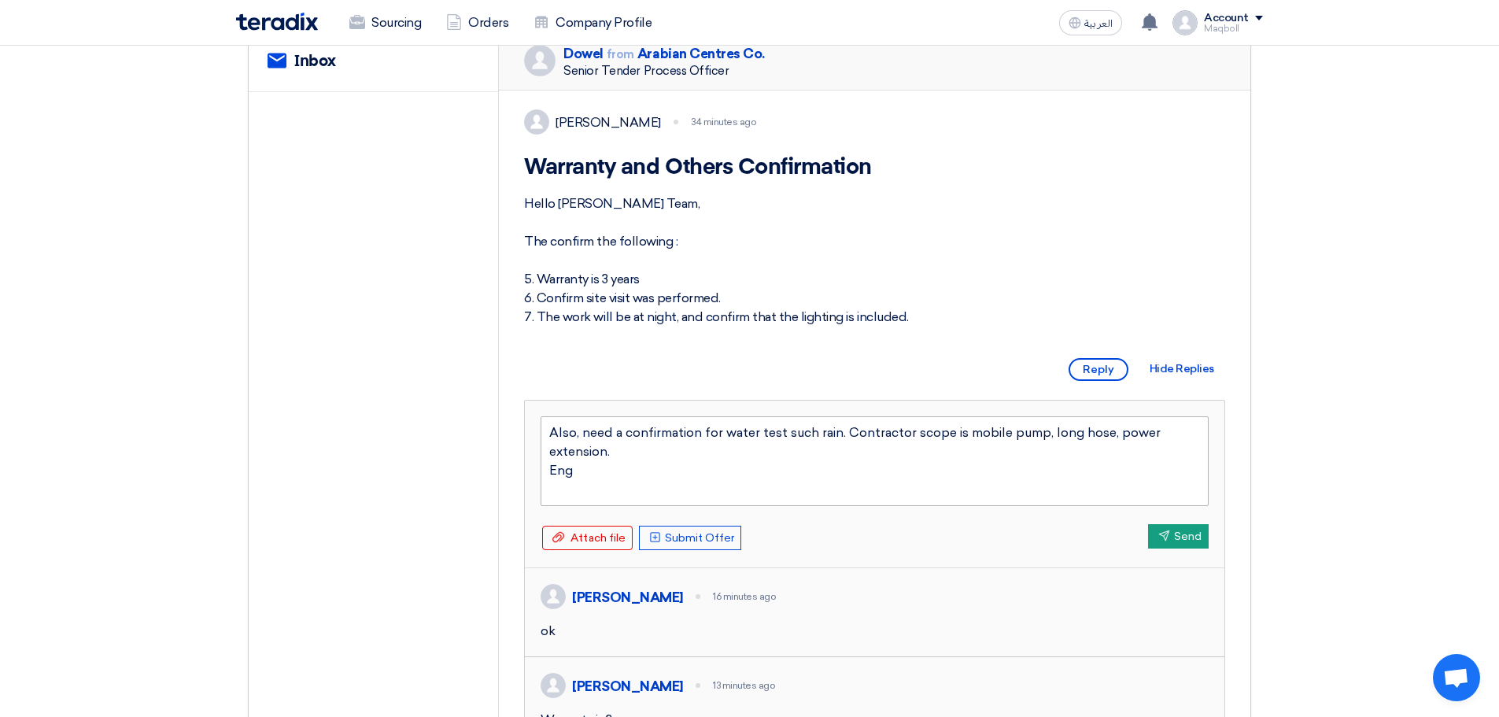
type textarea "Also, need a confirmation for water test such rain. Contractor scope is mobile …"
click at [645, 476] on textarea "Also, need a confirmation for water test such rain. Contractor scope is mobile …" at bounding box center [875, 461] width 668 height 90
type textarea "Also, need a confirmation for water test such rain. Contractor scope is mobile …"
click at [1179, 549] on button "Send Send" at bounding box center [1178, 536] width 61 height 24
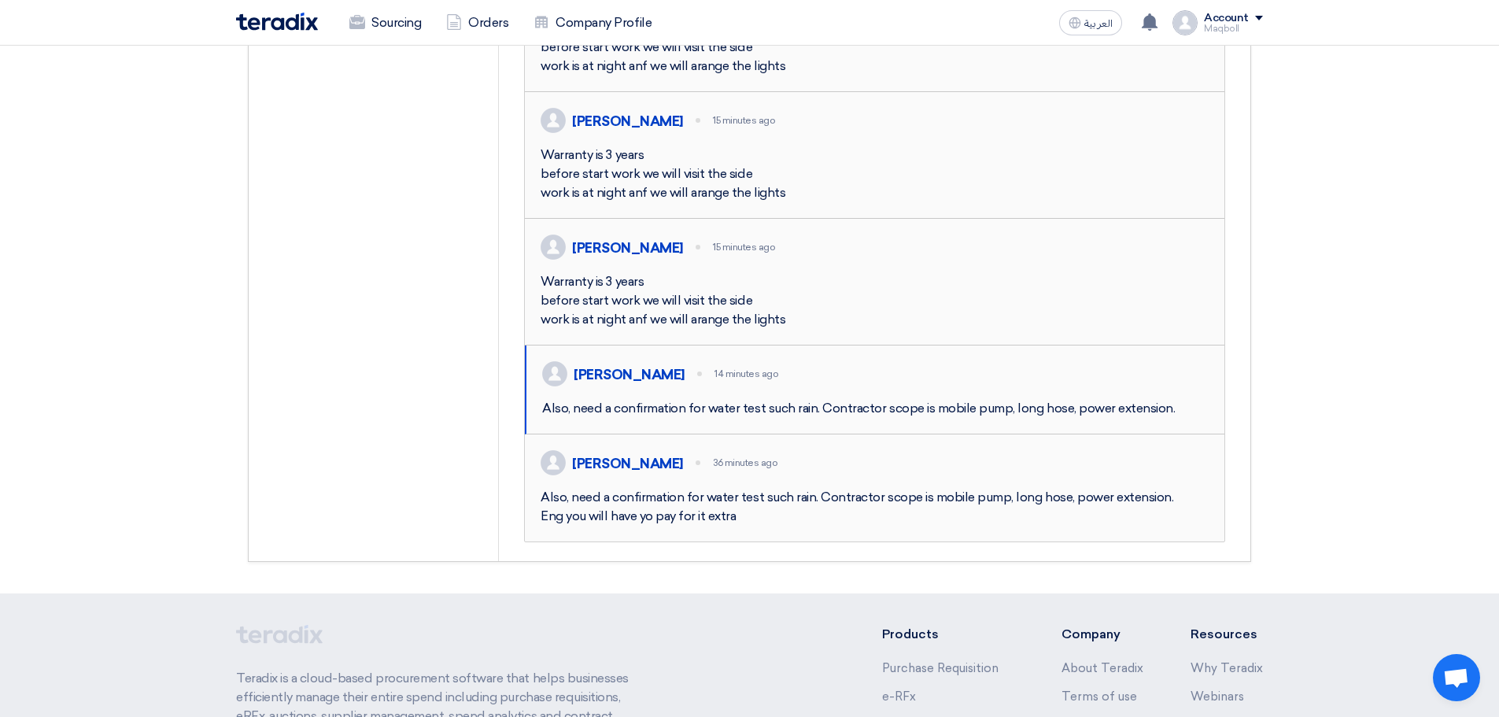
scroll to position [1026, 0]
